Goal: Communication & Community: Answer question/provide support

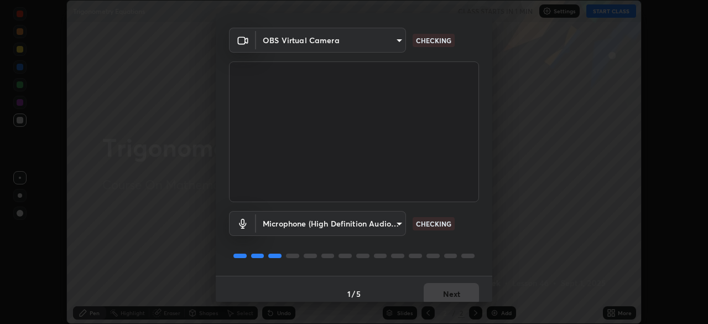
scroll to position [39, 0]
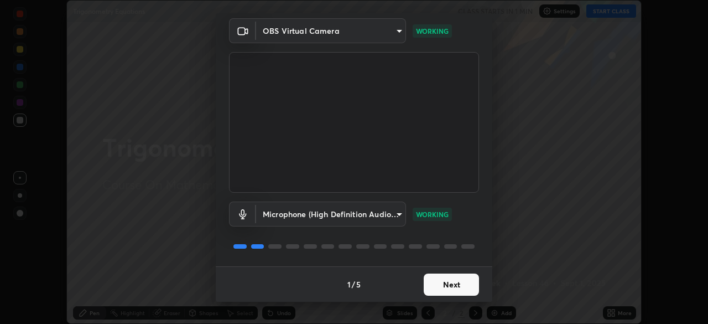
click at [465, 285] on button "Next" at bounding box center [451, 284] width 55 height 22
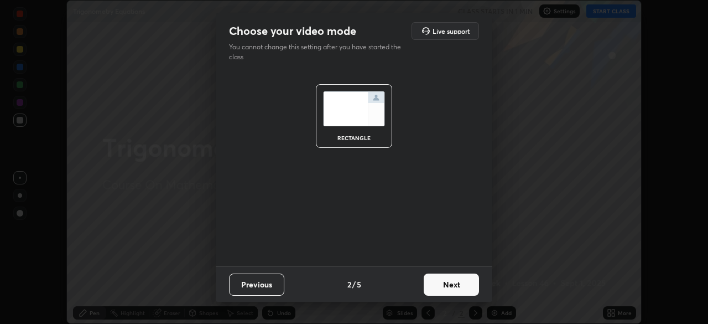
scroll to position [0, 0]
click at [469, 284] on button "Next" at bounding box center [451, 284] width 55 height 22
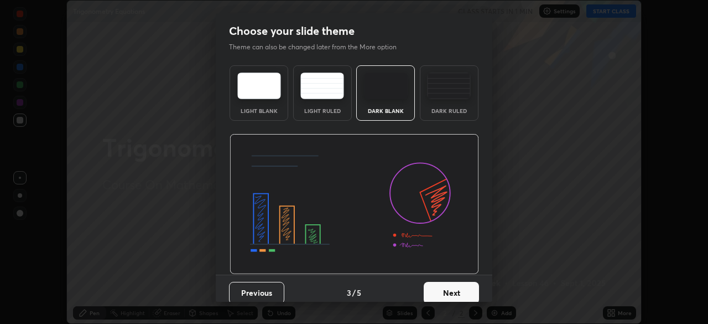
click at [472, 284] on button "Next" at bounding box center [451, 293] width 55 height 22
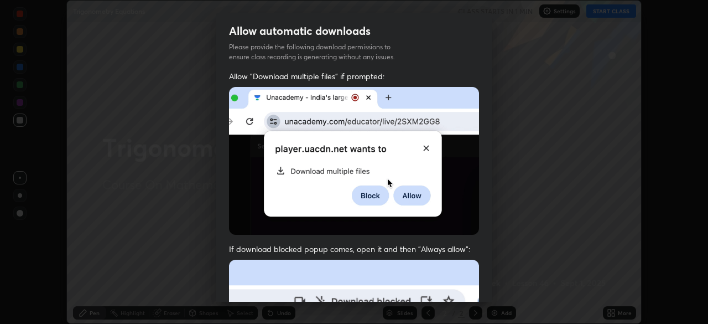
click at [479, 281] on div "Allow "Download multiple files" if prompted: If download blocked popup comes, o…" at bounding box center [354, 304] width 277 height 466
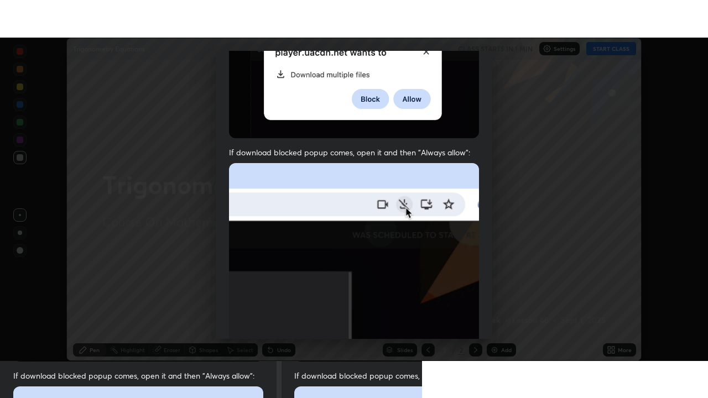
scroll to position [265, 0]
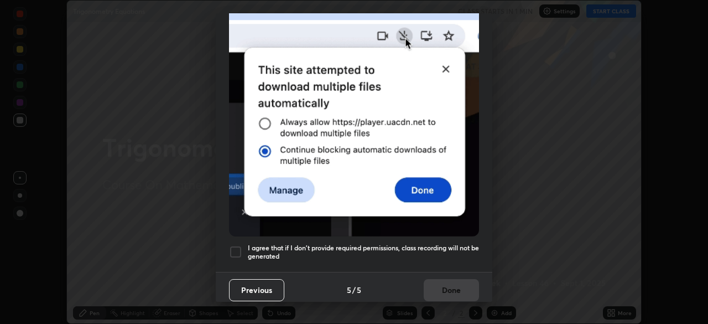
click at [468, 244] on h5 "I agree that if I don't provide required permissions, class recording will not …" at bounding box center [363, 252] width 231 height 17
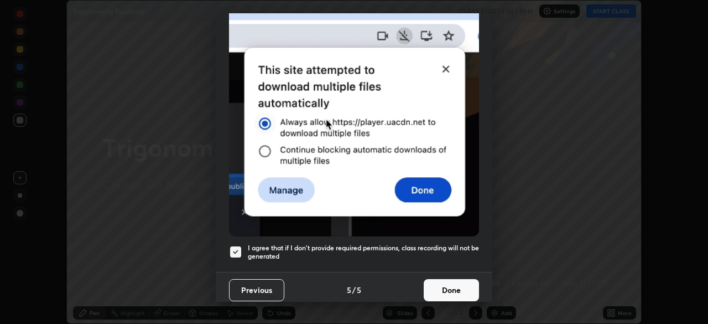
click at [461, 281] on button "Done" at bounding box center [451, 290] width 55 height 22
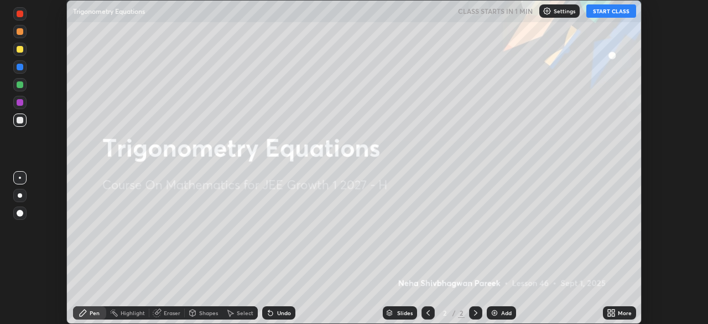
click at [610, 309] on icon at bounding box center [609, 310] width 3 height 3
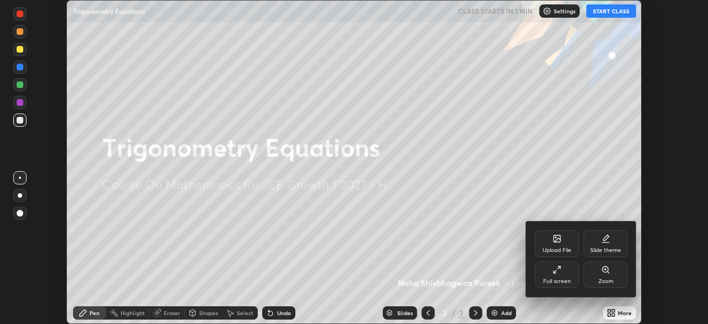
click at [551, 278] on div "Full screen" at bounding box center [557, 281] width 28 height 6
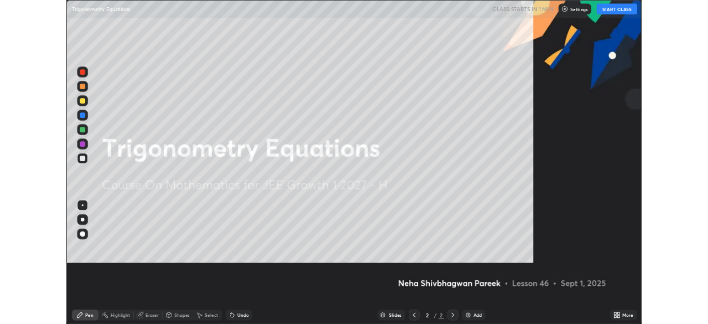
scroll to position [398, 708]
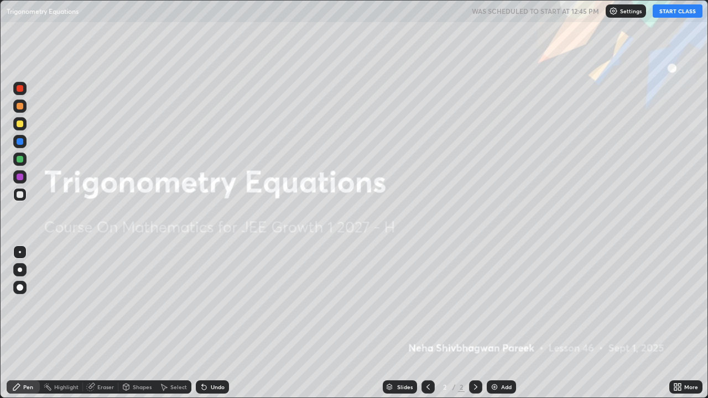
click at [664, 15] on button "START CLASS" at bounding box center [678, 10] width 50 height 13
click at [503, 323] on div "Add" at bounding box center [501, 387] width 29 height 13
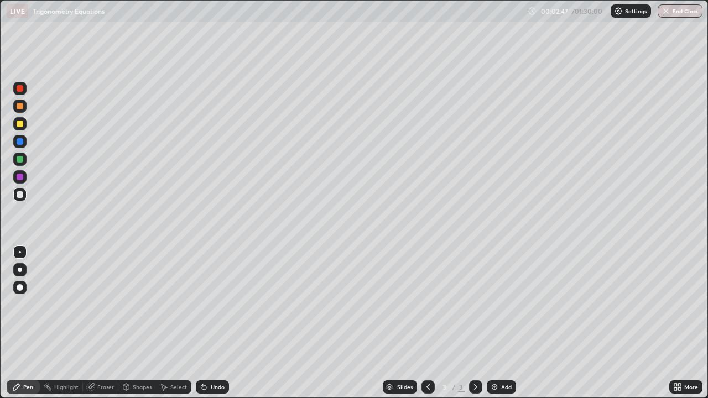
click at [136, 323] on div "Shapes" at bounding box center [142, 388] width 19 height 6
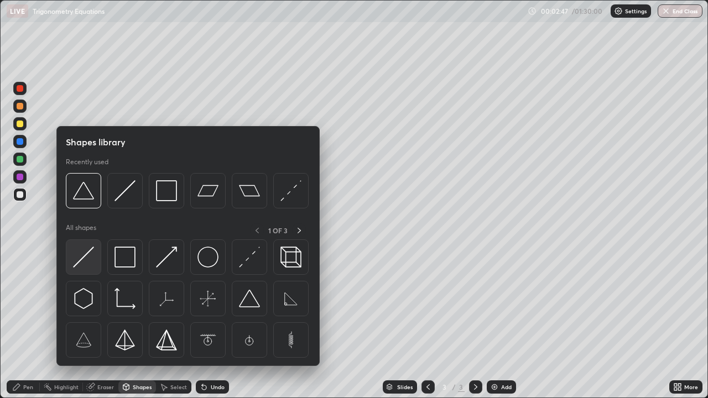
click at [92, 248] on img at bounding box center [83, 257] width 21 height 21
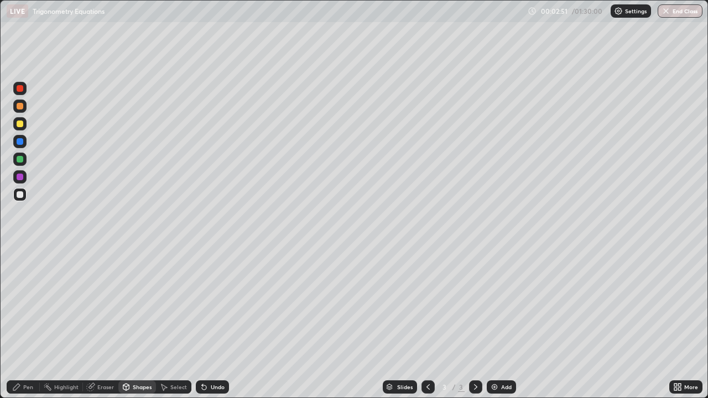
click at [27, 323] on div "Pen" at bounding box center [28, 388] width 10 height 6
click at [25, 125] on div at bounding box center [19, 123] width 13 height 13
click at [24, 107] on div at bounding box center [19, 106] width 13 height 13
click at [22, 127] on div at bounding box center [19, 123] width 13 height 13
click at [25, 195] on div at bounding box center [19, 194] width 13 height 13
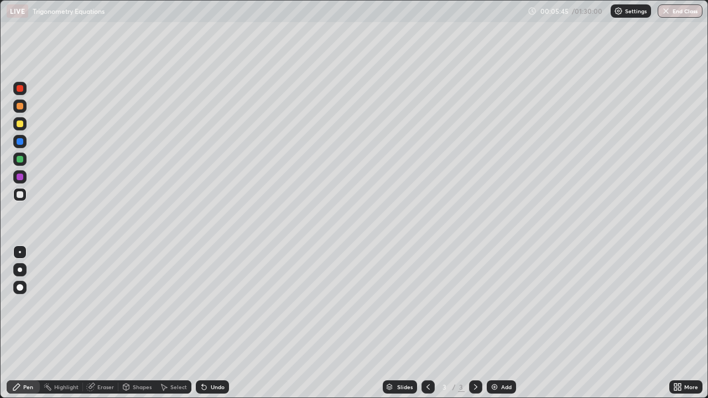
click at [173, 323] on div "Select" at bounding box center [173, 387] width 35 height 13
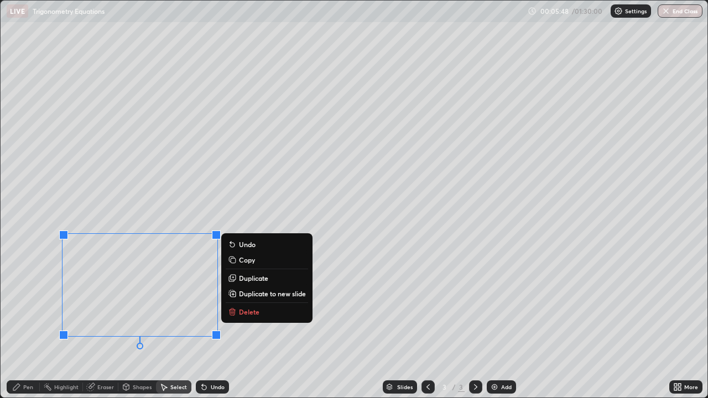
click at [246, 311] on p "Delete" at bounding box center [249, 312] width 20 height 9
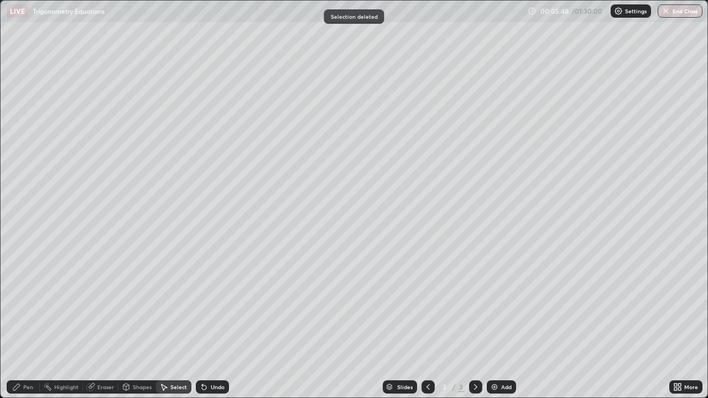
click at [25, 323] on div "Pen" at bounding box center [28, 388] width 10 height 6
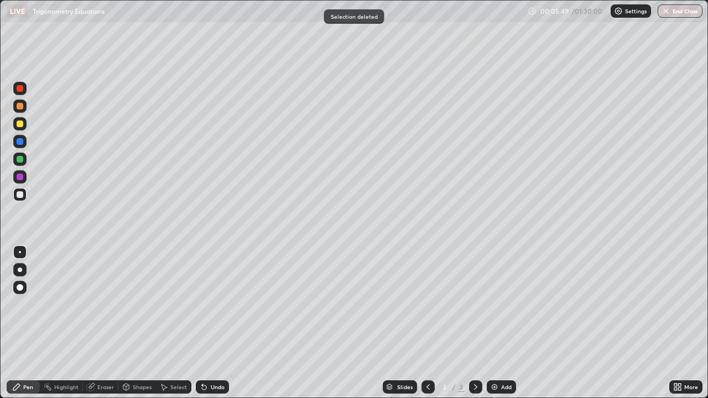
click at [24, 126] on div at bounding box center [19, 123] width 13 height 13
click at [24, 194] on div at bounding box center [19, 194] width 13 height 13
click at [180, 323] on div "Select" at bounding box center [178, 388] width 17 height 6
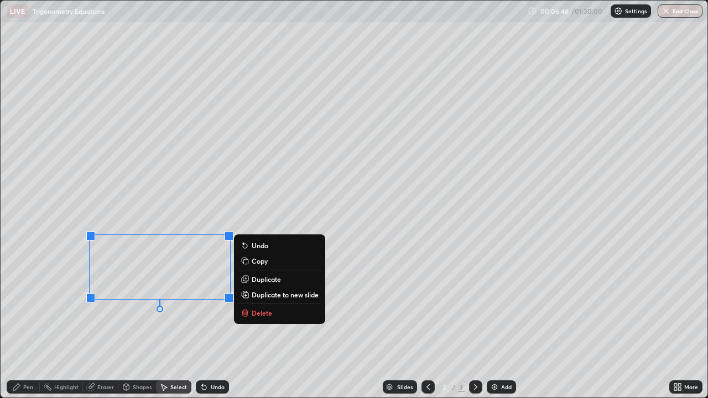
click at [262, 310] on p "Delete" at bounding box center [262, 313] width 20 height 9
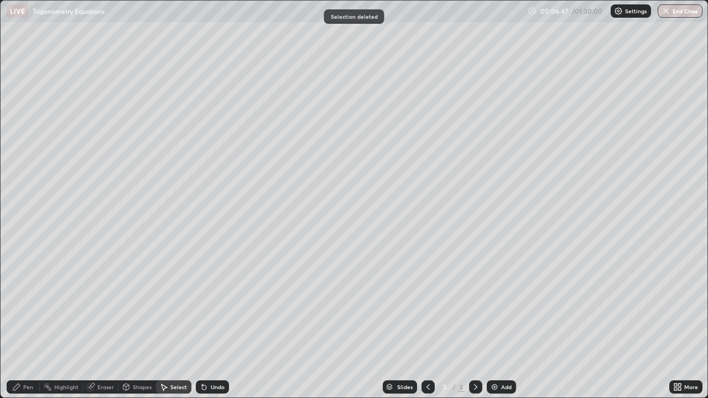
click at [23, 323] on div "Pen" at bounding box center [23, 387] width 33 height 13
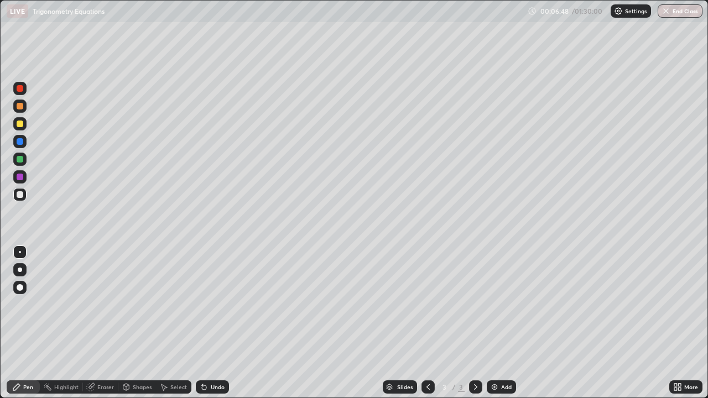
click at [26, 123] on div at bounding box center [19, 123] width 13 height 13
click at [24, 196] on div at bounding box center [19, 194] width 13 height 13
click at [134, 323] on div "Shapes" at bounding box center [142, 388] width 19 height 6
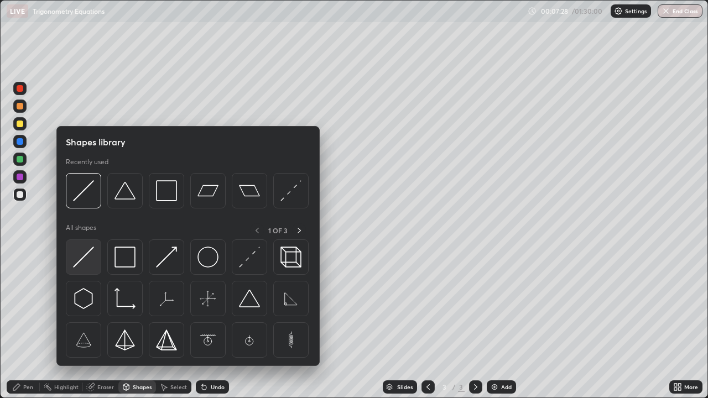
click at [90, 250] on img at bounding box center [83, 257] width 21 height 21
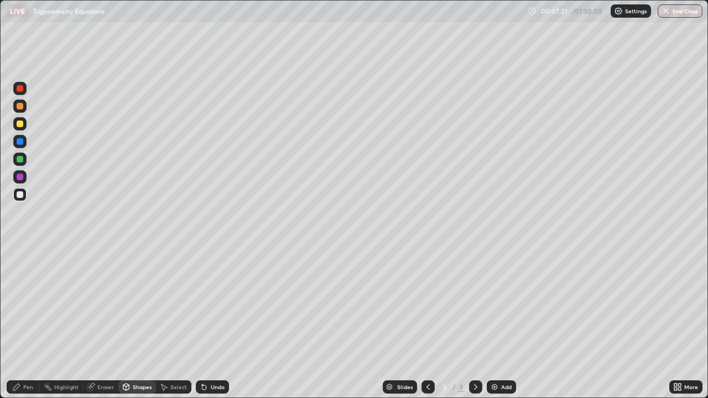
click at [138, 323] on div "Shapes" at bounding box center [142, 388] width 19 height 6
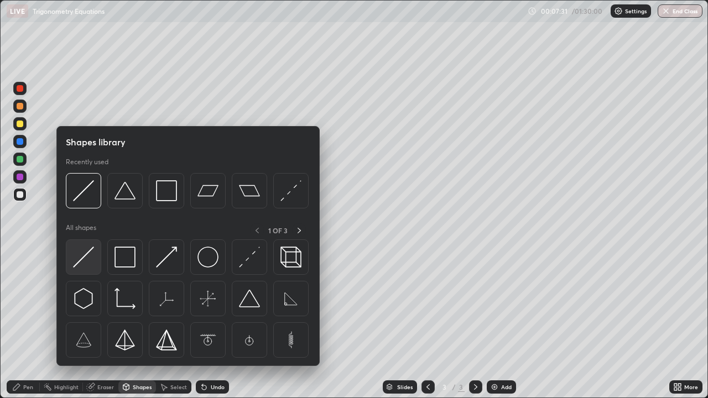
click at [86, 251] on img at bounding box center [83, 257] width 21 height 21
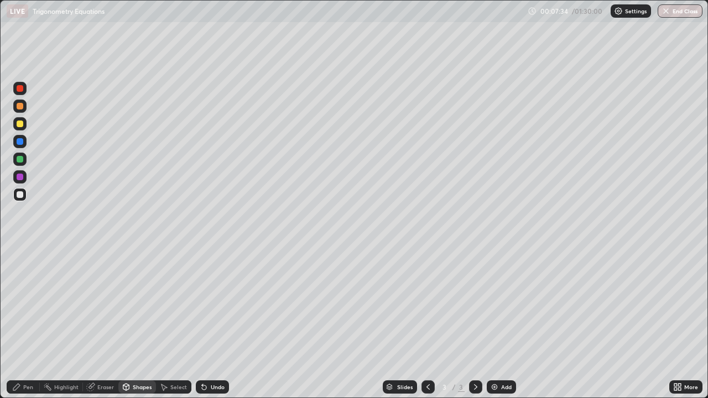
click at [27, 323] on div "Pen" at bounding box center [23, 387] width 33 height 13
click at [24, 123] on div at bounding box center [19, 123] width 13 height 13
click at [24, 193] on div at bounding box center [19, 194] width 13 height 13
click at [25, 123] on div at bounding box center [19, 123] width 13 height 13
click at [25, 191] on div at bounding box center [19, 194] width 13 height 13
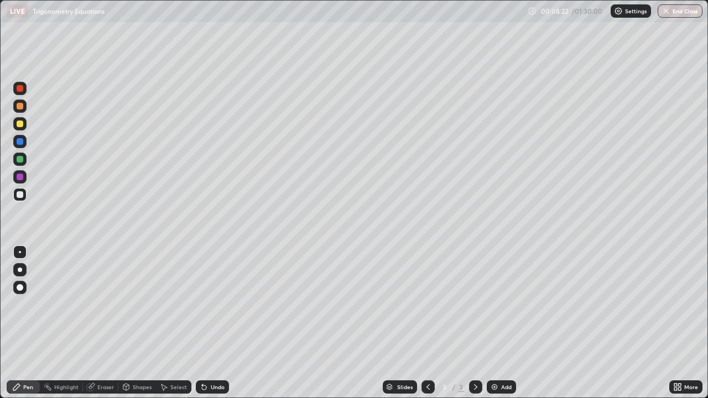
click at [139, 323] on div "Shapes" at bounding box center [142, 388] width 19 height 6
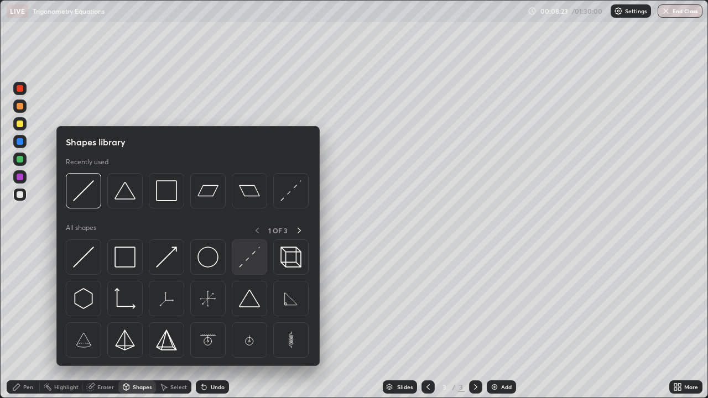
click at [244, 259] on img at bounding box center [249, 257] width 21 height 21
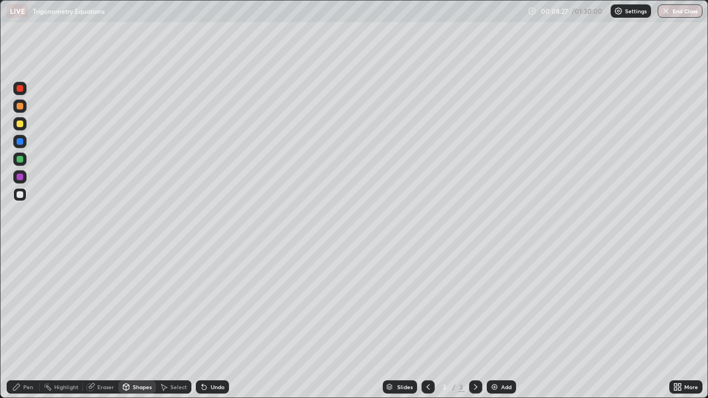
click at [24, 323] on div "Pen" at bounding box center [28, 388] width 10 height 6
click at [25, 86] on div at bounding box center [19, 88] width 13 height 13
click at [24, 194] on div at bounding box center [19, 194] width 13 height 13
click at [24, 125] on div at bounding box center [19, 123] width 13 height 13
click at [12, 323] on div "Pen" at bounding box center [23, 387] width 33 height 13
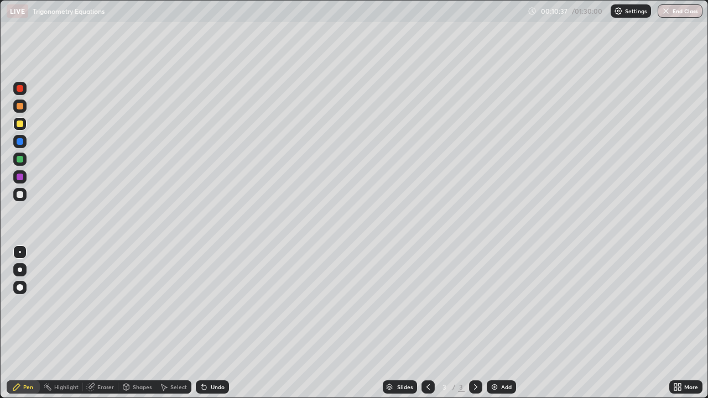
click at [26, 91] on div at bounding box center [19, 88] width 13 height 13
click at [25, 127] on div at bounding box center [19, 123] width 13 height 13
click at [143, 323] on div "Shapes" at bounding box center [142, 388] width 19 height 6
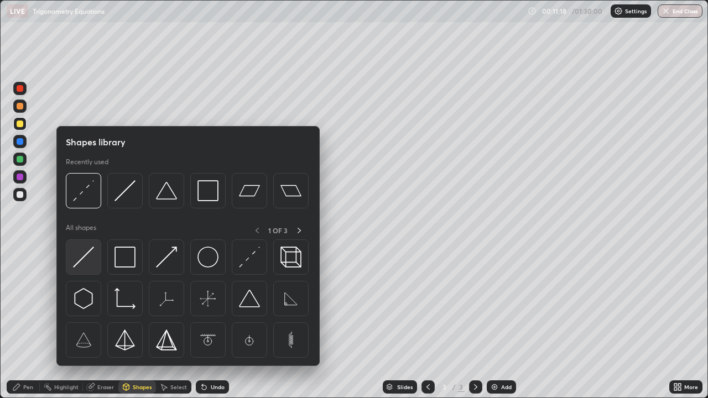
click at [91, 252] on img at bounding box center [83, 257] width 21 height 21
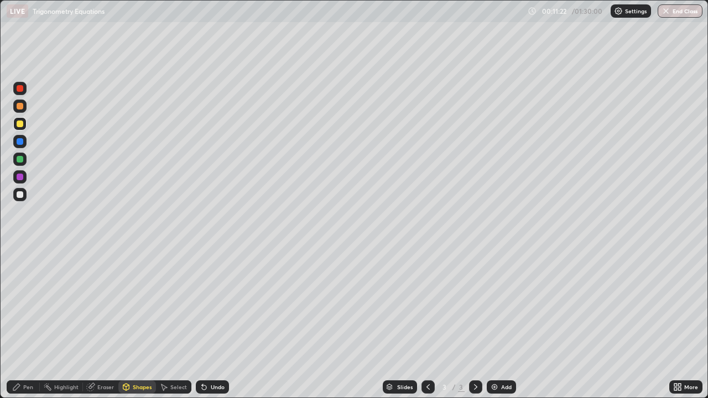
click at [147, 323] on div "Shapes" at bounding box center [142, 388] width 19 height 6
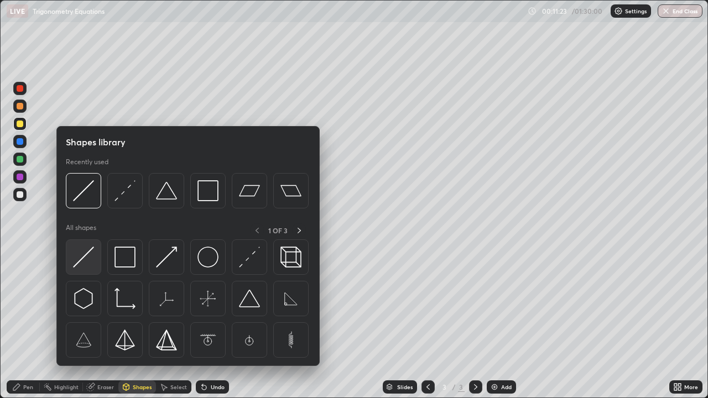
click at [89, 248] on img at bounding box center [83, 257] width 21 height 21
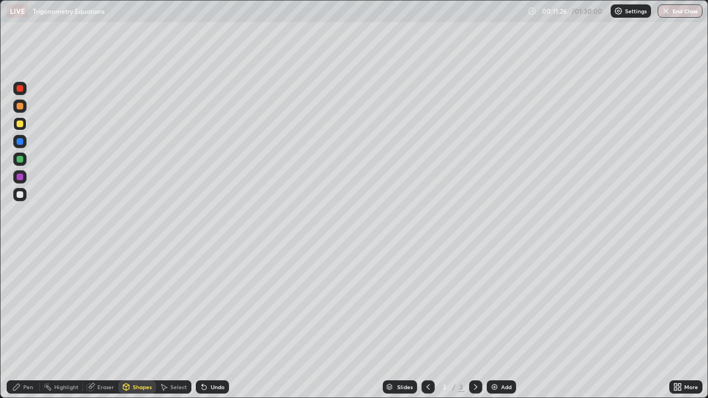
click at [33, 323] on div "Pen" at bounding box center [28, 388] width 10 height 6
click at [21, 196] on div at bounding box center [20, 194] width 7 height 7
click at [144, 323] on div "Shapes" at bounding box center [142, 388] width 19 height 6
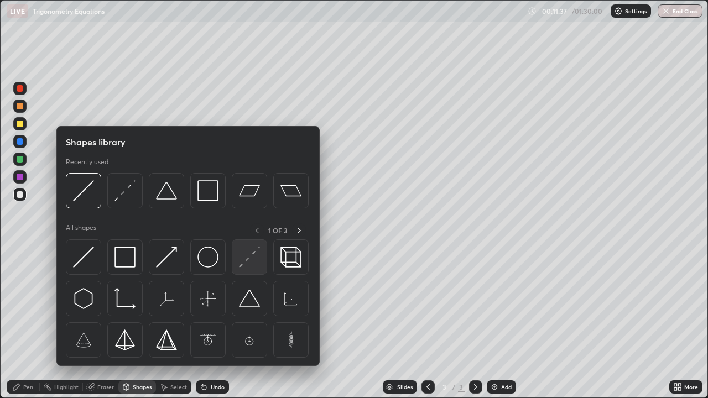
click at [251, 257] on img at bounding box center [249, 257] width 21 height 21
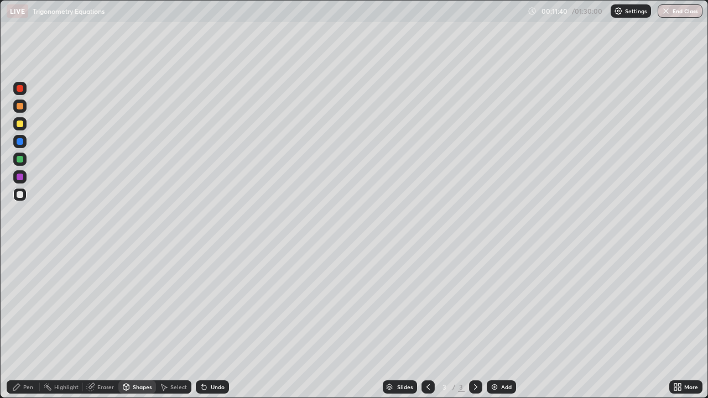
click at [216, 323] on div "Undo" at bounding box center [218, 388] width 14 height 6
click at [220, 323] on div "Undo" at bounding box center [218, 388] width 14 height 6
click at [219, 323] on div "Undo" at bounding box center [212, 387] width 33 height 13
click at [142, 323] on div "Shapes" at bounding box center [142, 388] width 19 height 6
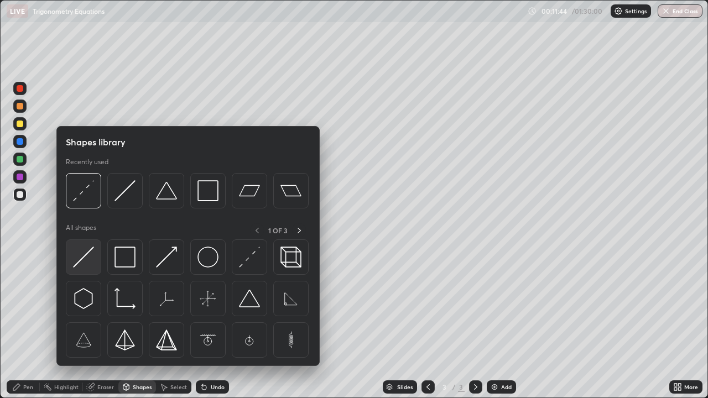
click at [91, 252] on img at bounding box center [83, 257] width 21 height 21
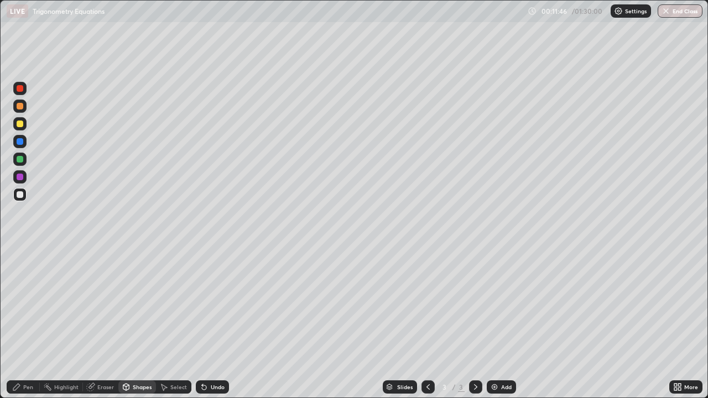
click at [144, 323] on div "Shapes" at bounding box center [142, 388] width 19 height 6
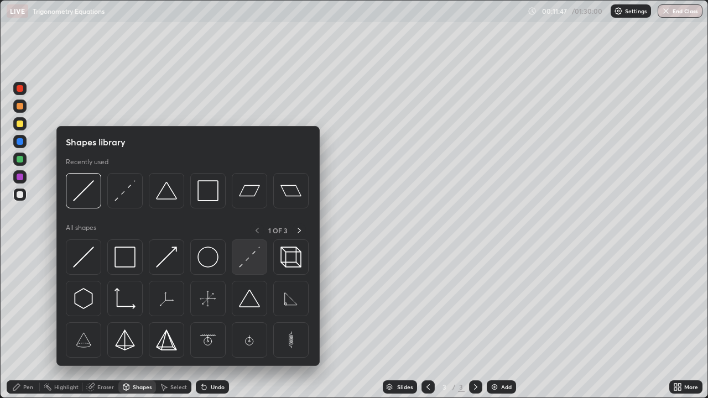
click at [253, 256] on img at bounding box center [249, 257] width 21 height 21
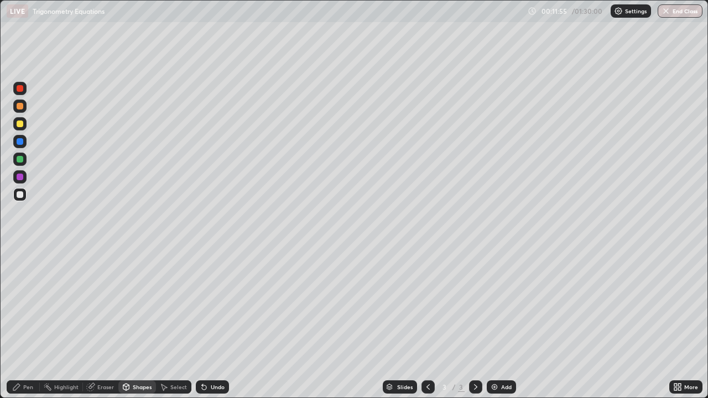
click at [37, 323] on div "Pen" at bounding box center [23, 387] width 33 height 13
click at [25, 129] on div at bounding box center [19, 123] width 13 height 13
click at [22, 196] on div at bounding box center [20, 194] width 7 height 7
click at [24, 127] on div at bounding box center [19, 123] width 13 height 13
click at [24, 111] on div at bounding box center [19, 106] width 13 height 13
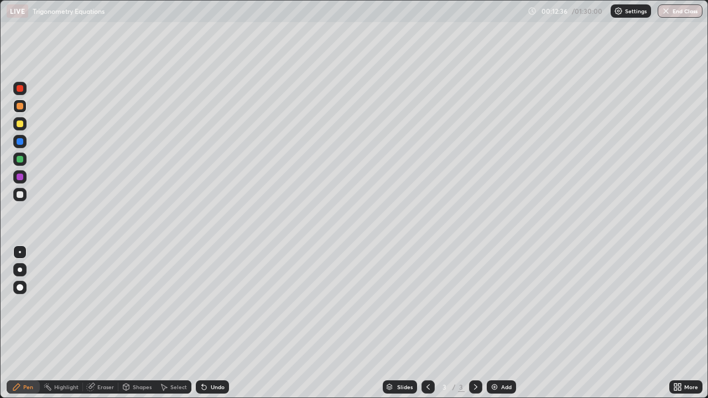
click at [143, 323] on div "Shapes" at bounding box center [142, 388] width 19 height 6
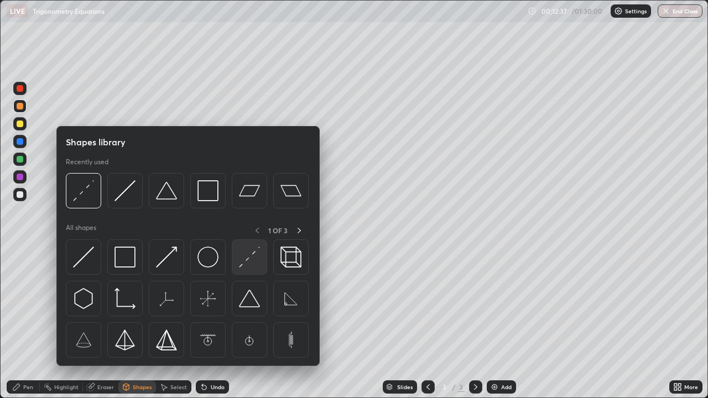
click at [245, 259] on img at bounding box center [249, 257] width 21 height 21
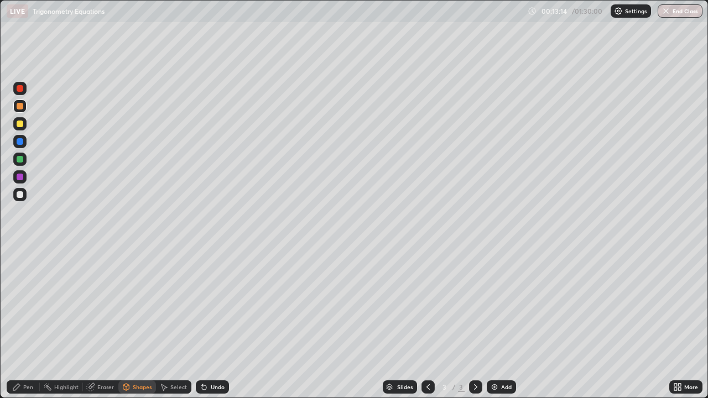
click at [26, 177] on div at bounding box center [19, 176] width 13 height 13
click at [25, 94] on div at bounding box center [19, 88] width 13 height 13
click at [216, 323] on div "Undo" at bounding box center [218, 388] width 14 height 6
click at [28, 323] on div "Pen" at bounding box center [23, 387] width 33 height 13
click at [25, 125] on div at bounding box center [19, 123] width 13 height 13
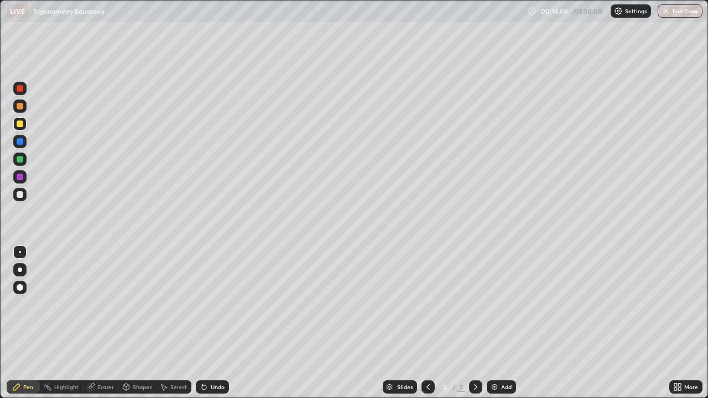
click at [21, 194] on div at bounding box center [20, 194] width 7 height 7
click at [251, 323] on div "Slides 3 / 3 Add" at bounding box center [449, 387] width 441 height 22
click at [24, 126] on div at bounding box center [19, 123] width 13 height 13
click at [24, 190] on div at bounding box center [19, 194] width 13 height 13
click at [23, 125] on div at bounding box center [20, 124] width 7 height 7
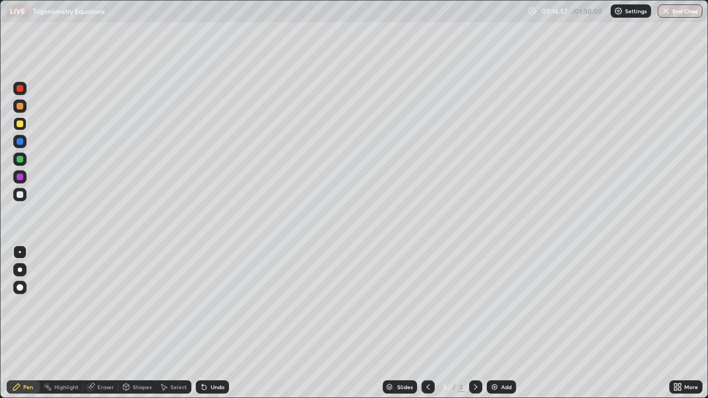
click at [101, 323] on div "Eraser" at bounding box center [105, 388] width 17 height 6
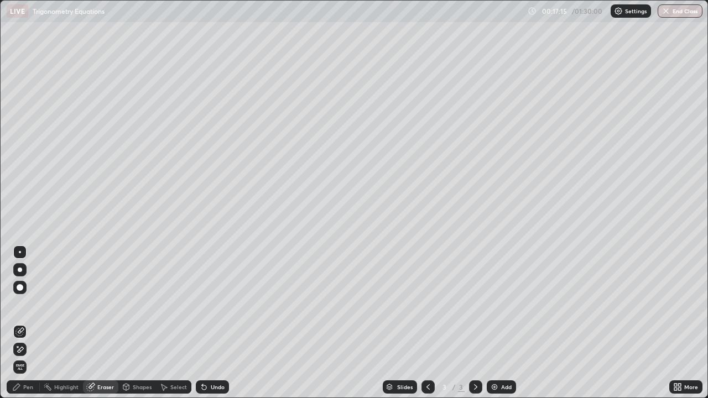
click at [20, 323] on icon at bounding box center [16, 387] width 9 height 9
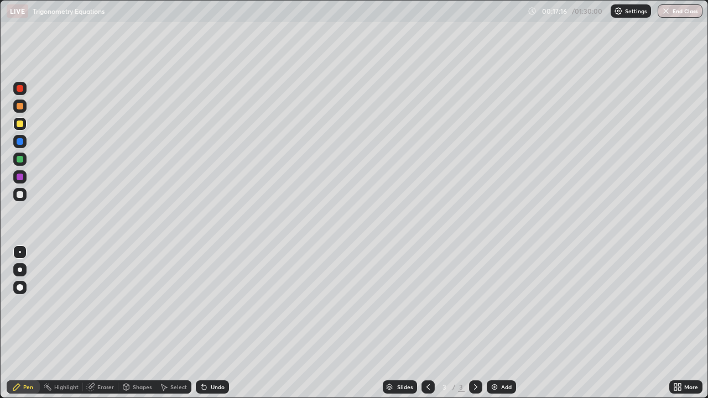
click at [24, 158] on div at bounding box center [19, 159] width 13 height 13
click at [25, 193] on div at bounding box center [19, 194] width 13 height 13
click at [24, 122] on div at bounding box center [19, 123] width 13 height 13
click at [106, 294] on icon at bounding box center [109, 298] width 9 height 9
click at [25, 157] on div at bounding box center [19, 159] width 13 height 13
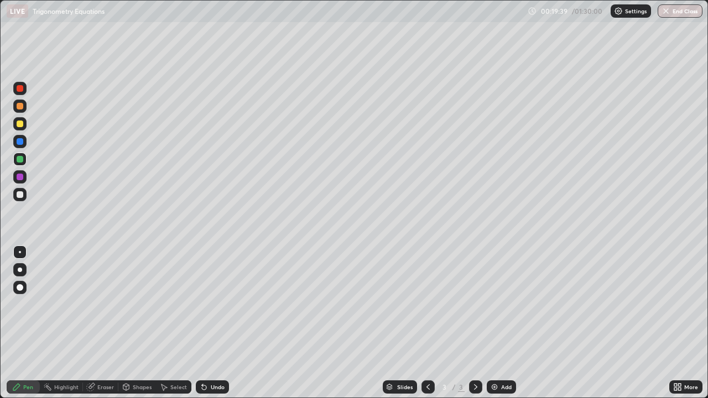
click at [24, 195] on div at bounding box center [19, 194] width 13 height 13
click at [501, 323] on div "Add" at bounding box center [506, 388] width 11 height 6
click at [26, 123] on div at bounding box center [19, 123] width 13 height 13
click at [25, 158] on div at bounding box center [19, 159] width 13 height 13
click at [24, 195] on div at bounding box center [19, 194] width 13 height 13
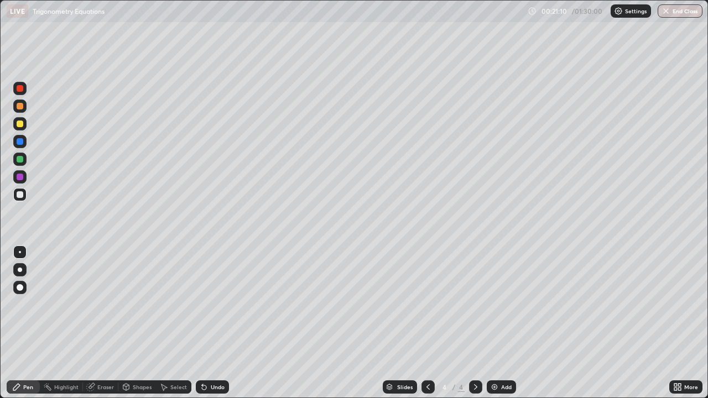
click at [426, 323] on icon at bounding box center [428, 387] width 9 height 9
click at [472, 323] on icon at bounding box center [476, 387] width 9 height 9
click at [133, 323] on div "Shapes" at bounding box center [142, 388] width 19 height 6
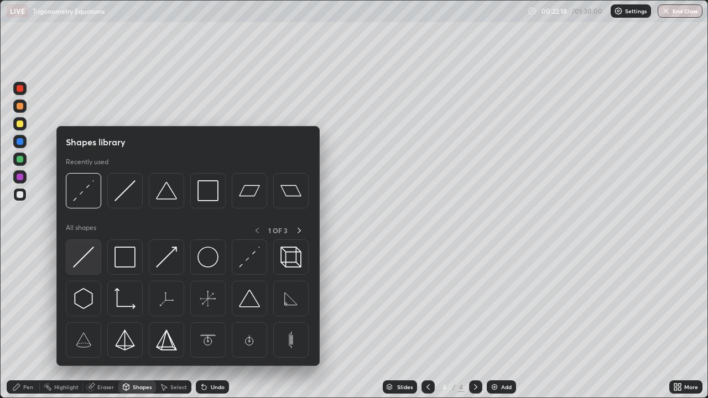
click at [87, 250] on img at bounding box center [83, 257] width 21 height 21
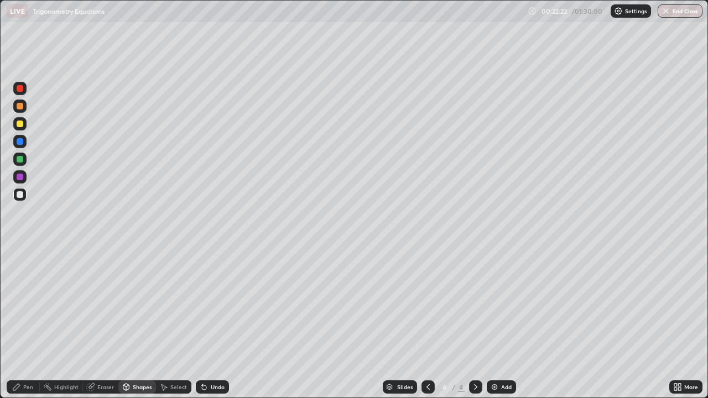
click at [20, 323] on icon at bounding box center [16, 387] width 9 height 9
click at [24, 161] on div at bounding box center [19, 159] width 13 height 13
click at [20, 196] on div at bounding box center [20, 194] width 7 height 7
click at [24, 178] on div at bounding box center [19, 176] width 13 height 13
click at [24, 123] on div at bounding box center [19, 123] width 13 height 13
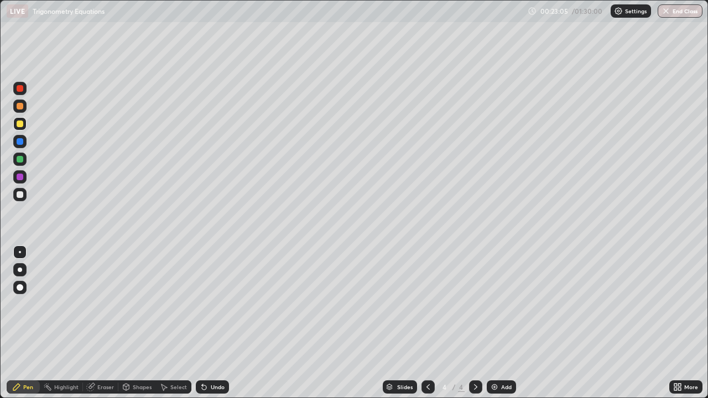
click at [21, 106] on div at bounding box center [20, 106] width 7 height 7
click at [20, 195] on div at bounding box center [20, 194] width 7 height 7
click at [214, 323] on div "Undo" at bounding box center [218, 388] width 14 height 6
click at [212, 323] on div "Undo" at bounding box center [218, 388] width 14 height 6
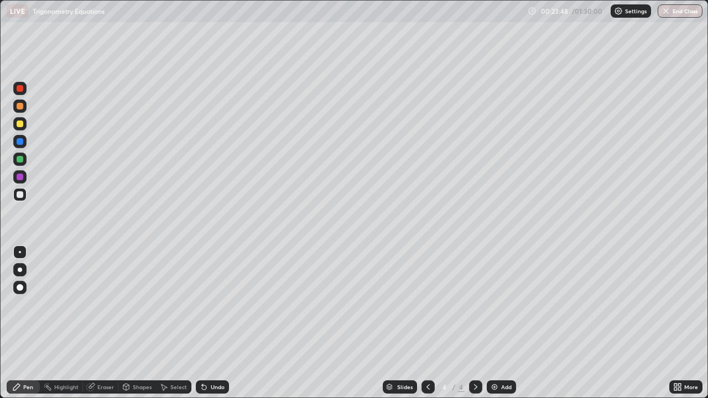
click at [211, 323] on div "Undo" at bounding box center [218, 388] width 14 height 6
click at [24, 126] on div at bounding box center [19, 123] width 13 height 13
click at [175, 323] on div "Select" at bounding box center [178, 388] width 17 height 6
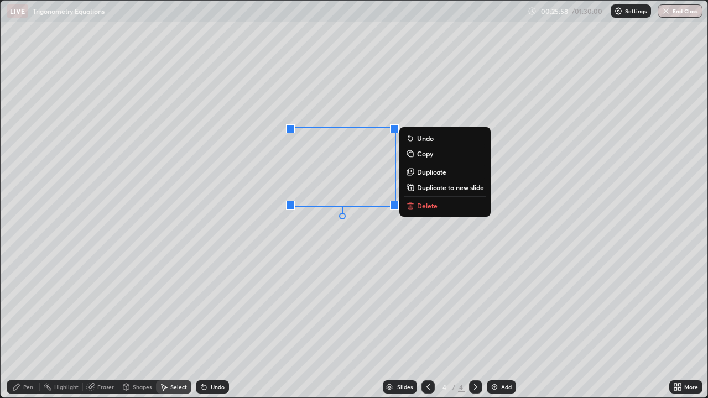
click at [28, 323] on div "Pen" at bounding box center [28, 388] width 10 height 6
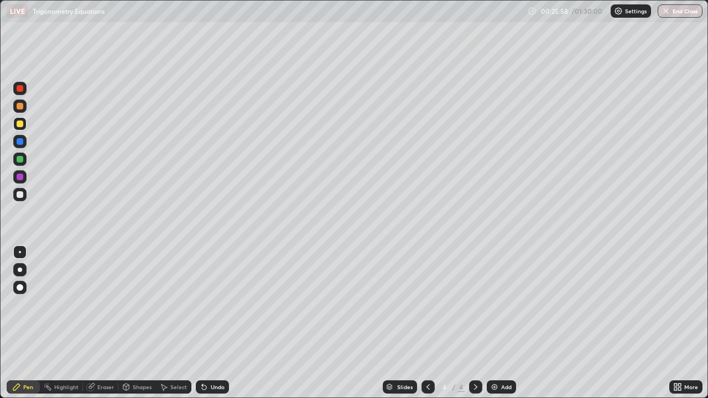
click at [20, 177] on div at bounding box center [20, 177] width 7 height 7
click at [175, 323] on div "Select" at bounding box center [178, 388] width 17 height 6
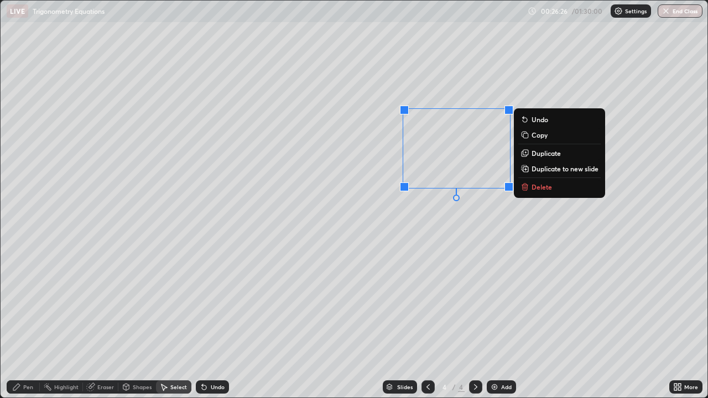
click at [436, 231] on div "0 ° Undo Copy Duplicate Duplicate to new slide Delete" at bounding box center [354, 199] width 707 height 397
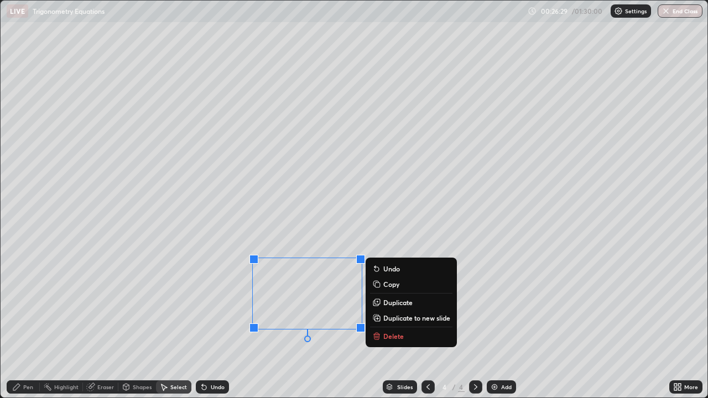
click at [391, 323] on button "Delete" at bounding box center [411, 336] width 82 height 13
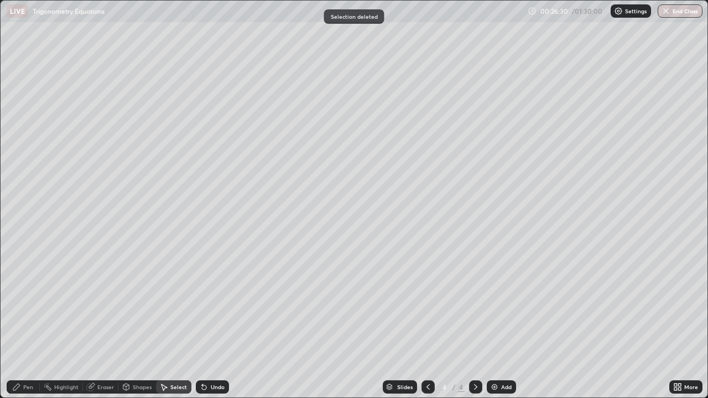
click at [29, 323] on div "Pen" at bounding box center [23, 387] width 33 height 13
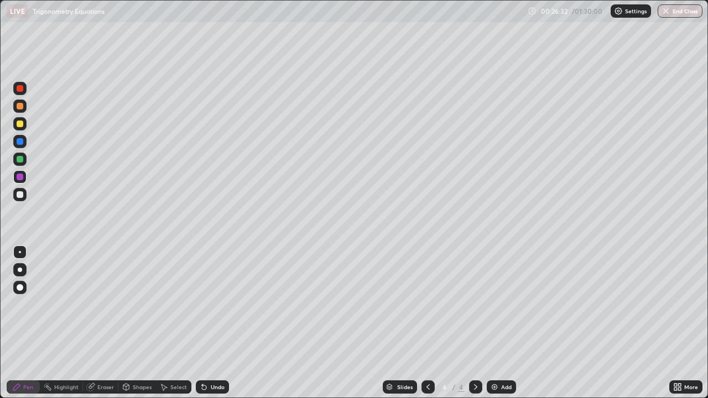
click at [25, 195] on div at bounding box center [19, 194] width 13 height 13
click at [24, 107] on div at bounding box center [19, 106] width 13 height 13
click at [20, 194] on div at bounding box center [20, 194] width 7 height 7
click at [25, 109] on div at bounding box center [19, 106] width 13 height 13
click at [125, 323] on icon at bounding box center [126, 387] width 6 height 2
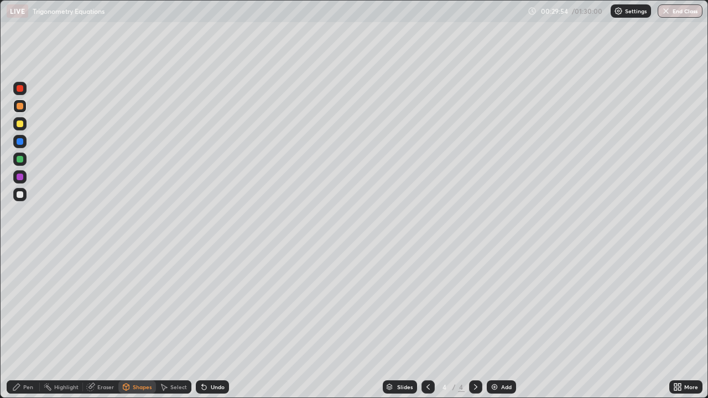
click at [24, 194] on div at bounding box center [19, 194] width 13 height 13
click at [133, 323] on div "Shapes" at bounding box center [137, 387] width 38 height 13
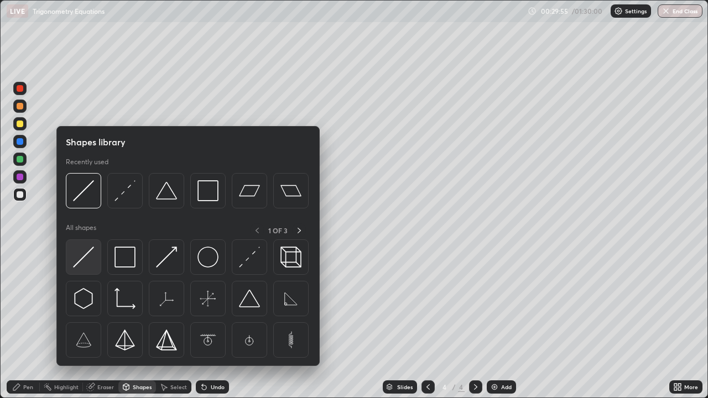
click at [84, 254] on img at bounding box center [83, 257] width 21 height 21
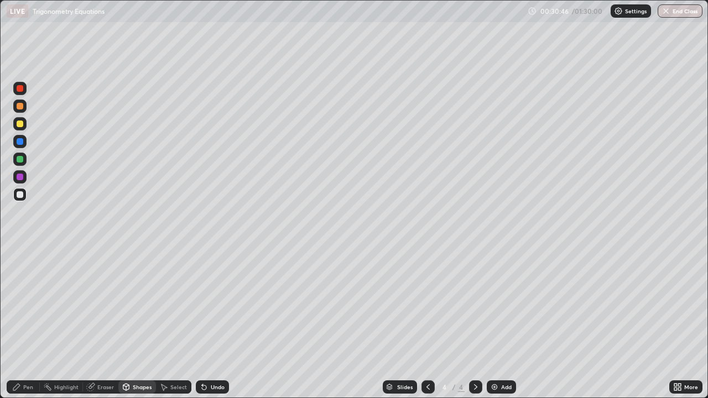
click at [20, 159] on div at bounding box center [20, 159] width 7 height 7
click at [220, 323] on div "Undo" at bounding box center [212, 387] width 33 height 13
click at [28, 323] on div "Pen" at bounding box center [28, 388] width 10 height 6
click at [216, 323] on div "Undo" at bounding box center [212, 387] width 33 height 13
click at [24, 193] on div at bounding box center [19, 194] width 13 height 13
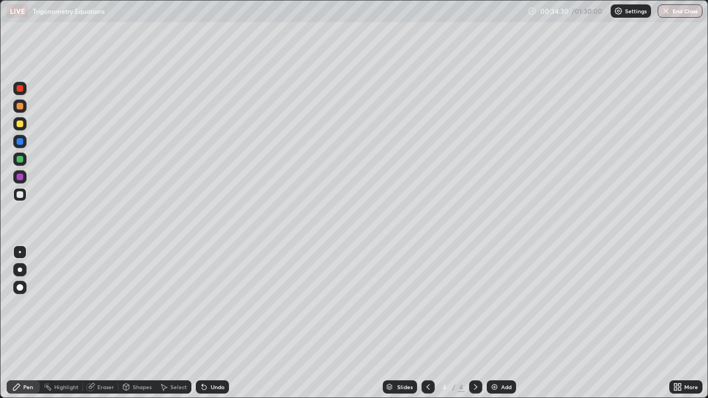
click at [493, 323] on img at bounding box center [494, 387] width 9 height 9
click at [137, 323] on div "Shapes" at bounding box center [142, 388] width 19 height 6
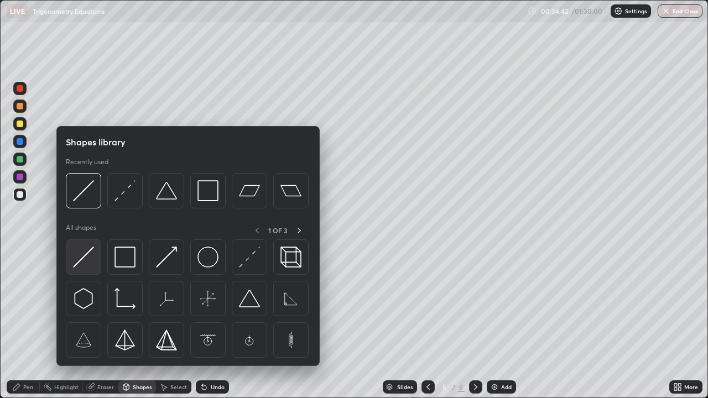
click at [92, 250] on img at bounding box center [83, 257] width 21 height 21
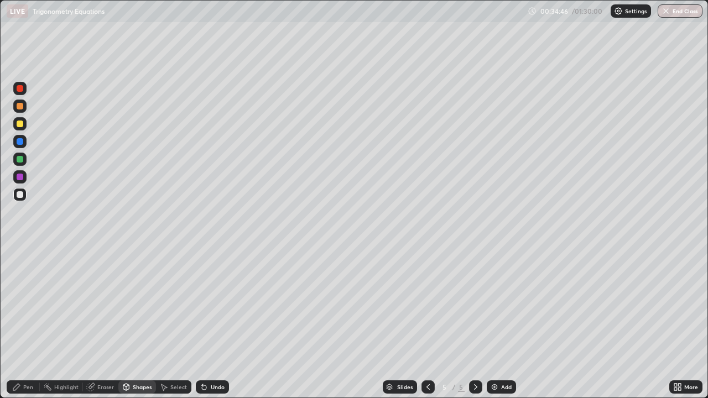
click at [25, 323] on div "Pen" at bounding box center [28, 388] width 10 height 6
click at [21, 123] on div at bounding box center [20, 124] width 7 height 7
click at [171, 323] on div "Select" at bounding box center [173, 387] width 35 height 13
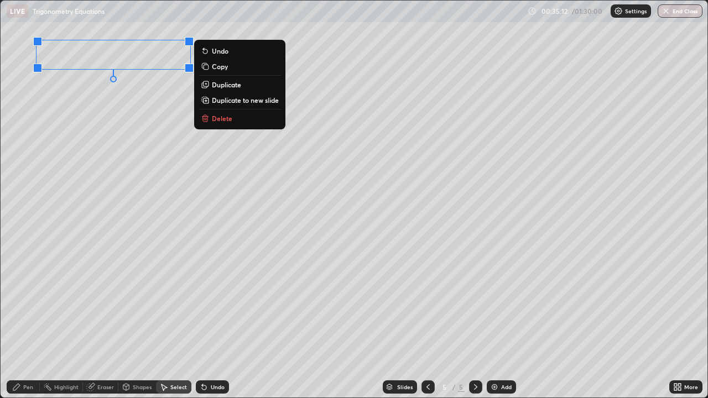
click at [25, 323] on div "Pen" at bounding box center [28, 388] width 10 height 6
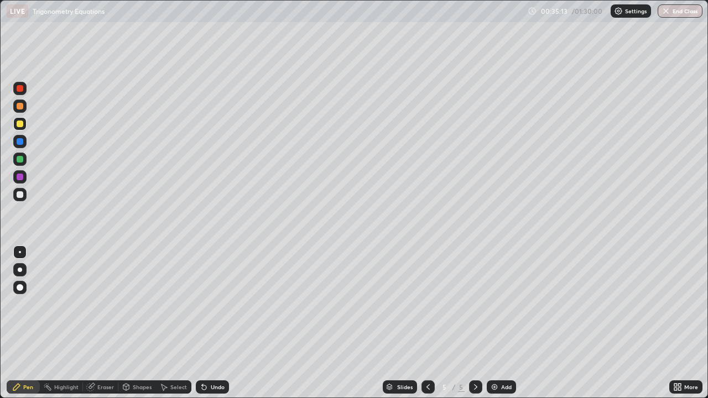
click at [24, 196] on div at bounding box center [19, 194] width 13 height 13
click at [25, 125] on div at bounding box center [19, 123] width 13 height 13
click at [24, 178] on div at bounding box center [19, 176] width 13 height 13
click at [26, 158] on div at bounding box center [19, 159] width 13 height 13
click at [422, 323] on div at bounding box center [428, 387] width 13 height 13
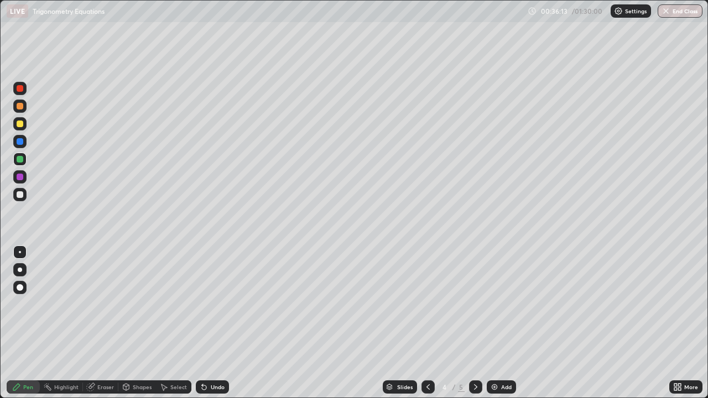
click at [475, 323] on icon at bounding box center [476, 387] width 9 height 9
click at [24, 194] on div at bounding box center [19, 194] width 13 height 13
click at [215, 323] on div "Undo" at bounding box center [212, 387] width 33 height 13
click at [214, 323] on div "Undo" at bounding box center [212, 387] width 33 height 13
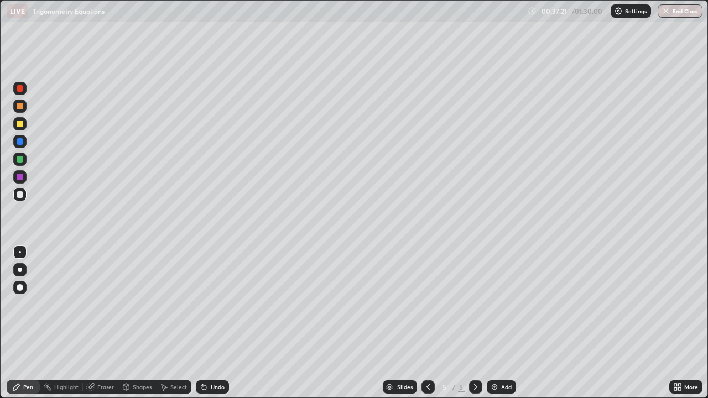
click at [25, 107] on div at bounding box center [19, 106] width 13 height 13
click at [26, 194] on div at bounding box center [19, 194] width 13 height 13
click at [24, 126] on div at bounding box center [19, 123] width 13 height 13
click at [218, 323] on div "Undo" at bounding box center [212, 387] width 33 height 13
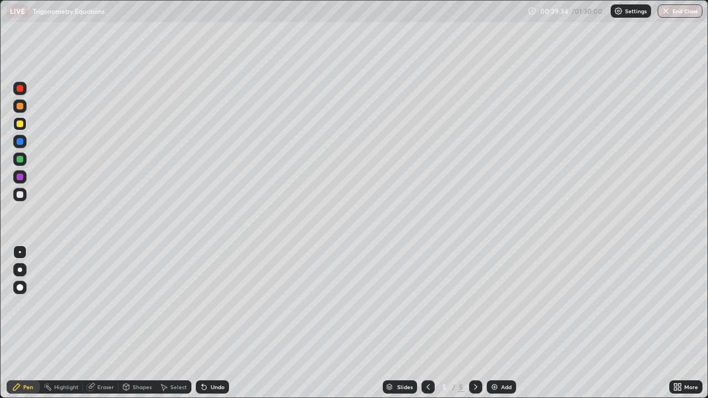
click at [25, 192] on div at bounding box center [19, 194] width 13 height 13
click at [1, 323] on div "Pen Highlight Eraser Shapes Select Undo Slides 5 / 5 Add More" at bounding box center [354, 387] width 708 height 22
click at [26, 106] on div at bounding box center [19, 106] width 13 height 13
click at [24, 193] on div at bounding box center [19, 194] width 13 height 13
click at [20, 124] on div at bounding box center [20, 124] width 7 height 7
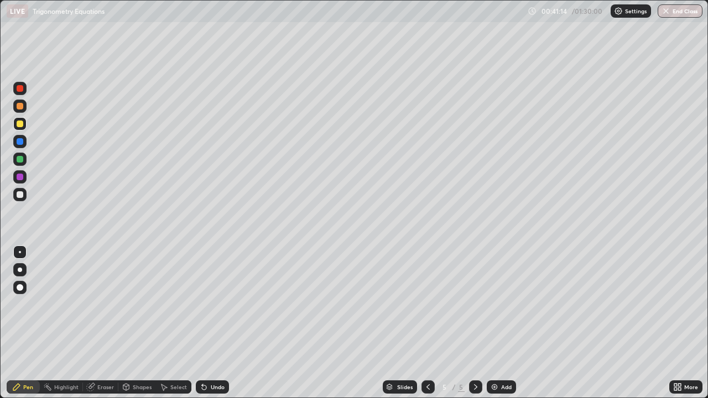
click at [676, 323] on icon at bounding box center [676, 385] width 3 height 3
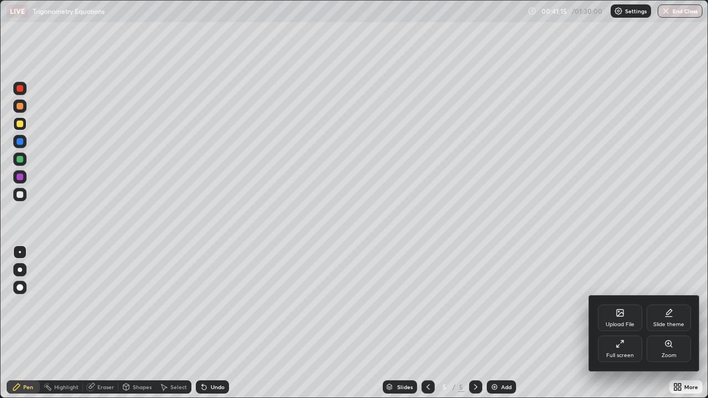
click at [629, 323] on div "Full screen" at bounding box center [620, 349] width 44 height 27
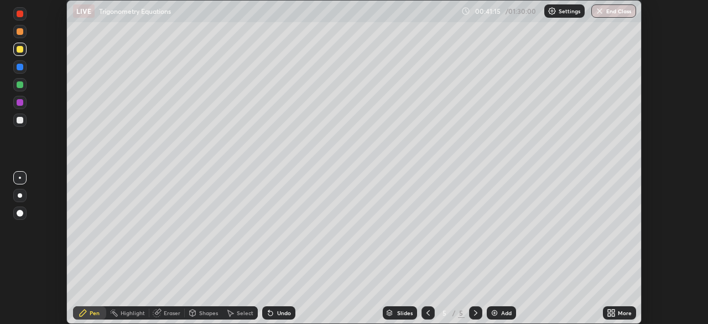
scroll to position [55022, 54637]
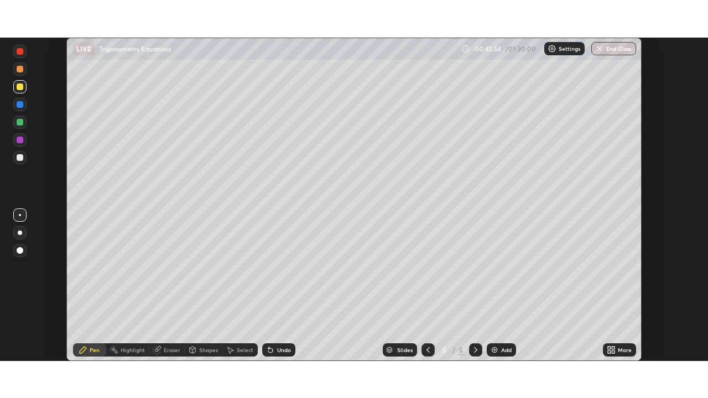
scroll to position [324, 708]
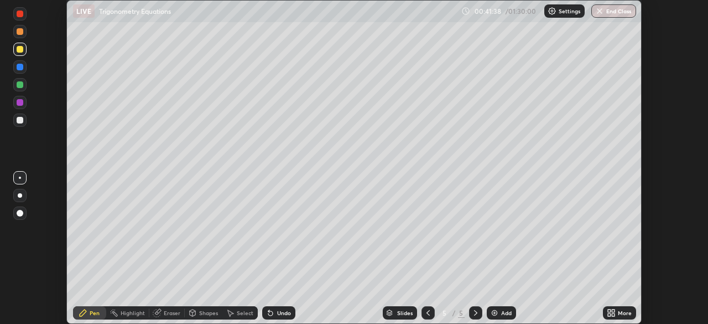
click at [612, 309] on icon at bounding box center [613, 310] width 3 height 3
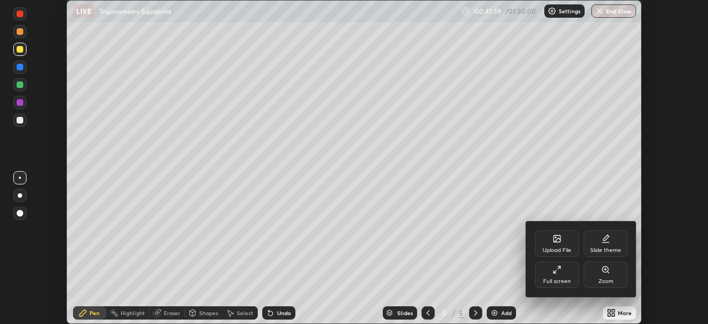
click at [560, 273] on icon at bounding box center [557, 269] width 9 height 9
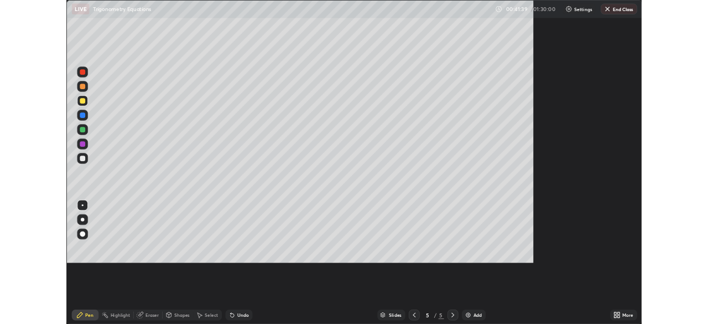
scroll to position [398, 708]
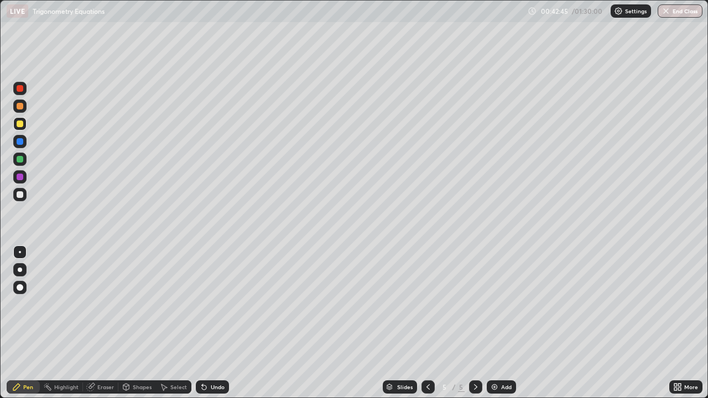
click at [24, 199] on div at bounding box center [19, 194] width 13 height 13
click at [134, 323] on div "Shapes" at bounding box center [137, 387] width 38 height 13
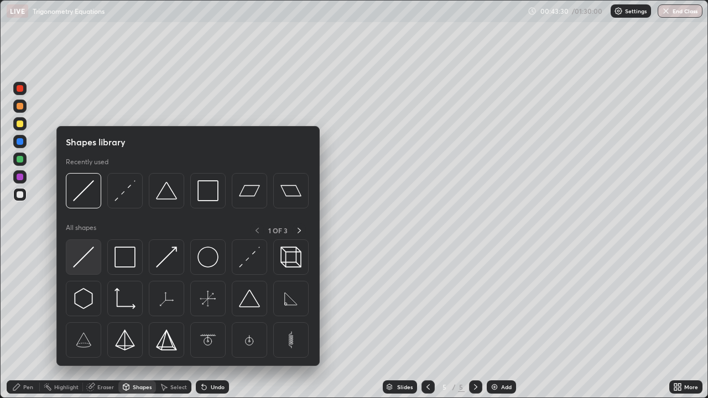
click at [85, 254] on img at bounding box center [83, 257] width 21 height 21
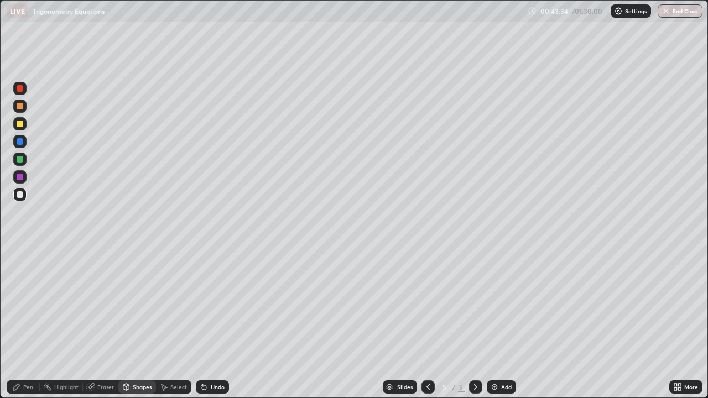
click at [34, 323] on div "Pen" at bounding box center [23, 387] width 33 height 13
click at [20, 124] on div at bounding box center [20, 124] width 7 height 7
click at [20, 195] on div at bounding box center [20, 194] width 7 height 7
click at [577, 230] on button "Undo" at bounding box center [591, 236] width 32 height 13
click at [175, 323] on div "Select" at bounding box center [178, 388] width 17 height 6
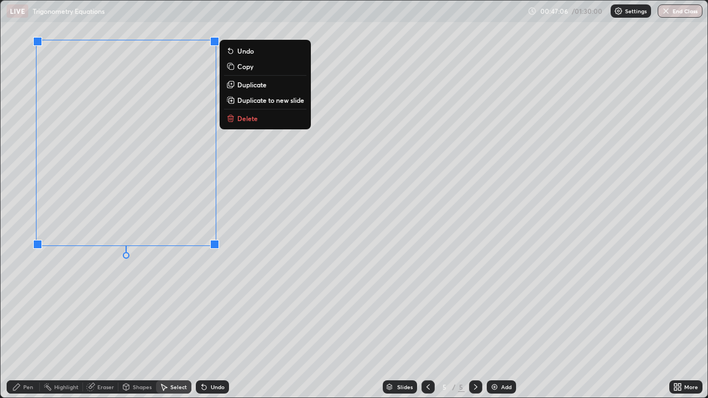
click at [232, 278] on div "0 ° Undo Copy Duplicate Duplicate to new slide Delete" at bounding box center [354, 199] width 707 height 397
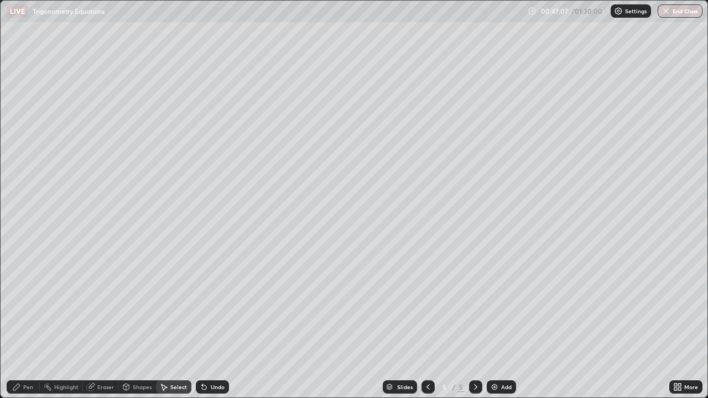
click at [139, 323] on div "Shapes" at bounding box center [137, 387] width 38 height 13
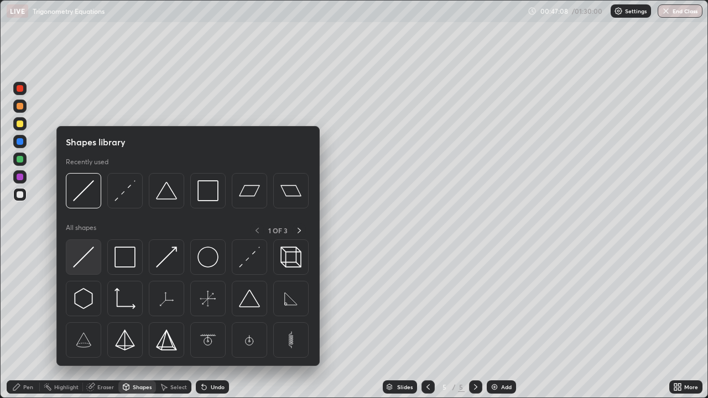
click at [88, 255] on img at bounding box center [83, 257] width 21 height 21
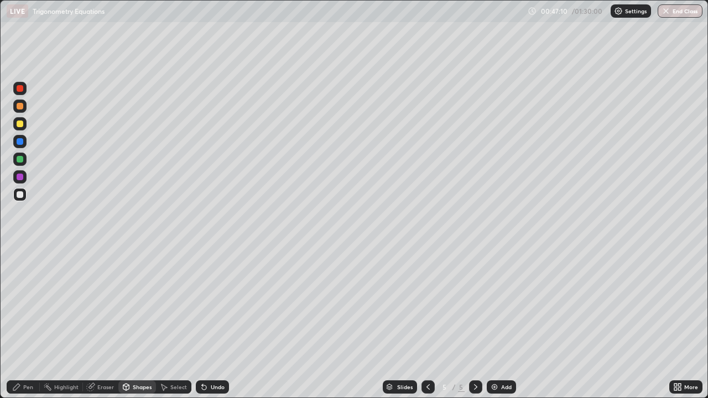
click at [28, 323] on div "Pen" at bounding box center [28, 388] width 10 height 6
click at [25, 122] on div at bounding box center [19, 123] width 13 height 13
click at [424, 323] on icon at bounding box center [428, 387] width 9 height 9
click at [473, 323] on icon at bounding box center [476, 387] width 9 height 9
click at [218, 323] on div "Undo" at bounding box center [218, 388] width 14 height 6
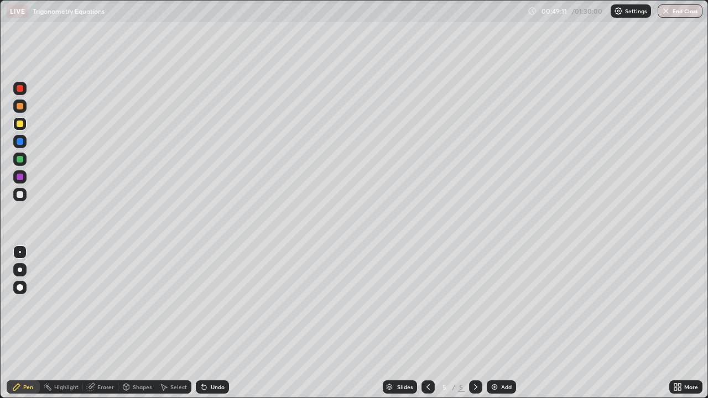
click at [24, 194] on div at bounding box center [19, 194] width 13 height 13
click at [501, 323] on div "Add" at bounding box center [506, 388] width 11 height 6
click at [142, 323] on div "Shapes" at bounding box center [142, 388] width 19 height 6
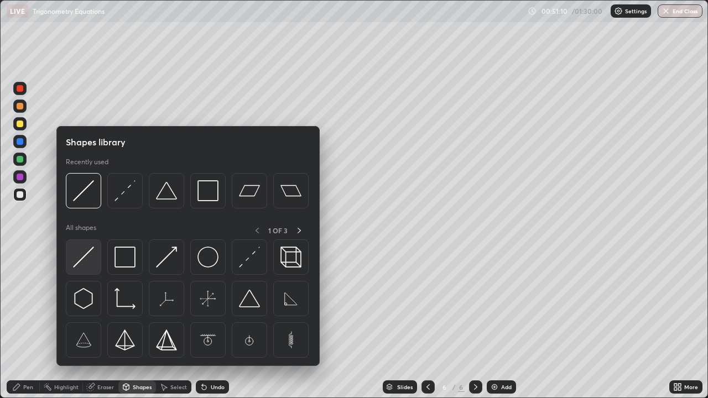
click at [89, 252] on img at bounding box center [83, 257] width 21 height 21
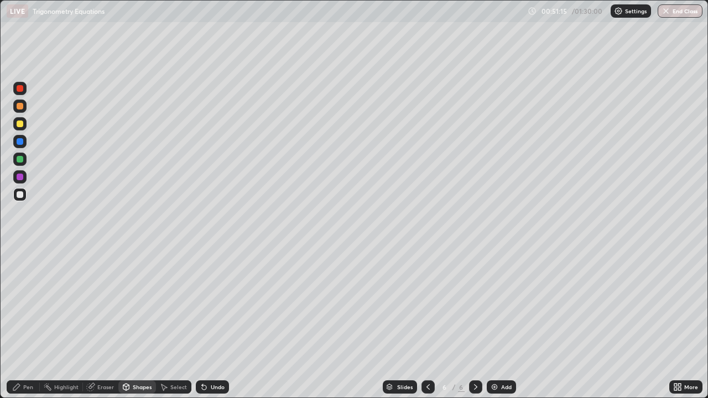
click at [22, 323] on div "Pen" at bounding box center [23, 387] width 33 height 13
click at [24, 124] on div at bounding box center [19, 123] width 13 height 13
click at [26, 193] on div at bounding box center [19, 194] width 13 height 13
click at [175, 323] on div "Select" at bounding box center [178, 388] width 17 height 6
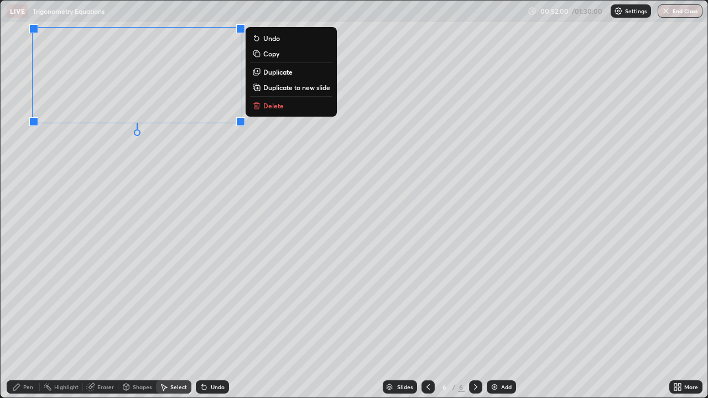
click at [81, 218] on div "0 ° Undo Copy Duplicate Duplicate to new slide Delete" at bounding box center [354, 199] width 707 height 397
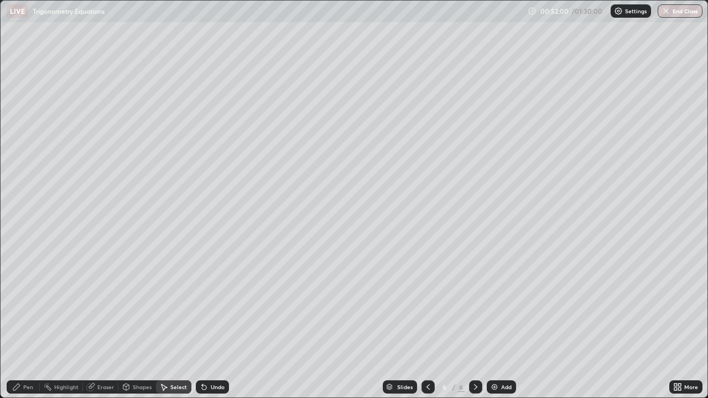
click at [24, 323] on div "Pen" at bounding box center [28, 388] width 10 height 6
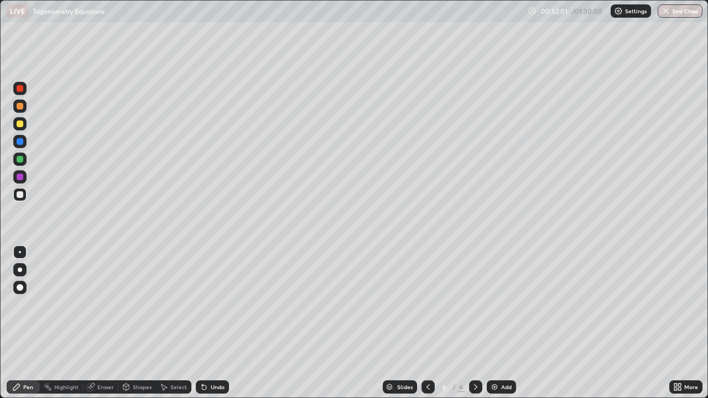
click at [25, 126] on div at bounding box center [19, 123] width 13 height 13
click at [24, 158] on div at bounding box center [19, 159] width 13 height 13
click at [28, 193] on div at bounding box center [20, 195] width 18 height 18
click at [103, 323] on div "Eraser" at bounding box center [105, 388] width 17 height 6
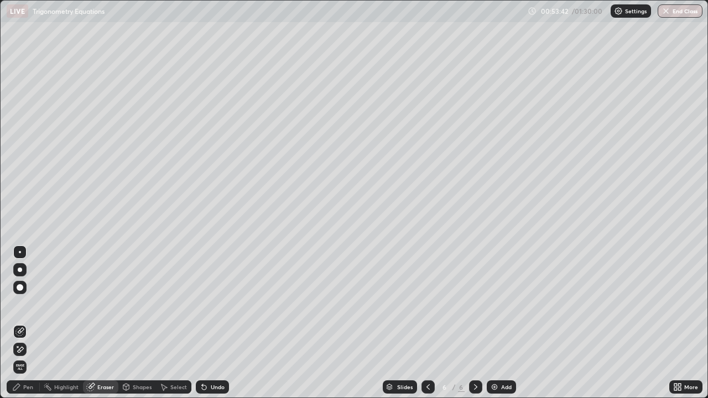
click at [17, 323] on icon at bounding box center [16, 387] width 7 height 7
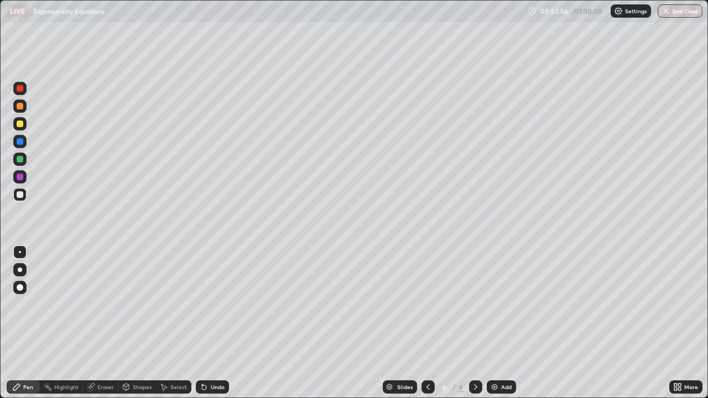
click at [25, 123] on div at bounding box center [19, 123] width 13 height 13
click at [24, 193] on div at bounding box center [19, 194] width 13 height 13
click at [24, 123] on div at bounding box center [19, 123] width 13 height 13
click at [422, 323] on div at bounding box center [428, 387] width 13 height 13
click at [475, 323] on icon at bounding box center [476, 387] width 9 height 9
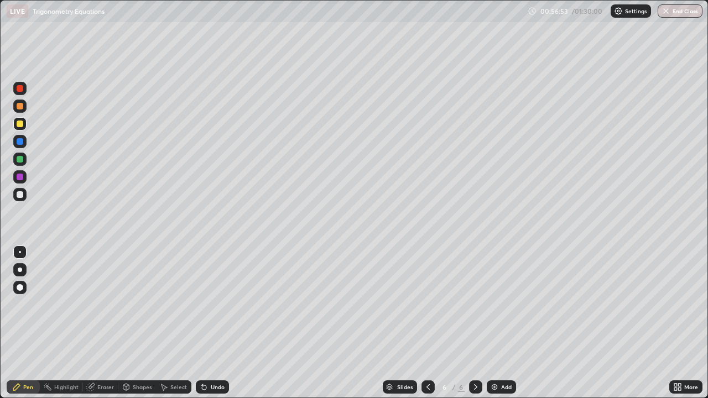
click at [24, 193] on div at bounding box center [19, 194] width 13 height 13
click at [23, 161] on div at bounding box center [20, 159] width 7 height 7
click at [25, 196] on div at bounding box center [19, 194] width 13 height 13
click at [218, 323] on div "Undo" at bounding box center [212, 387] width 33 height 13
click at [24, 125] on div at bounding box center [19, 123] width 13 height 13
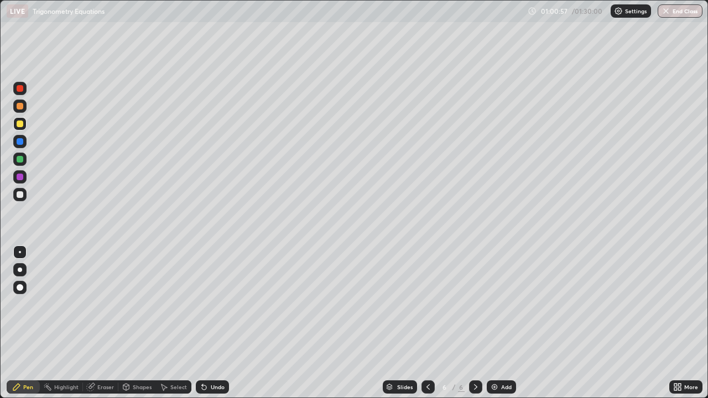
click at [24, 195] on div at bounding box center [19, 194] width 13 height 13
click at [202, 323] on icon at bounding box center [202, 385] width 1 height 1
click at [20, 125] on div at bounding box center [20, 124] width 7 height 7
click at [426, 323] on icon at bounding box center [428, 387] width 9 height 9
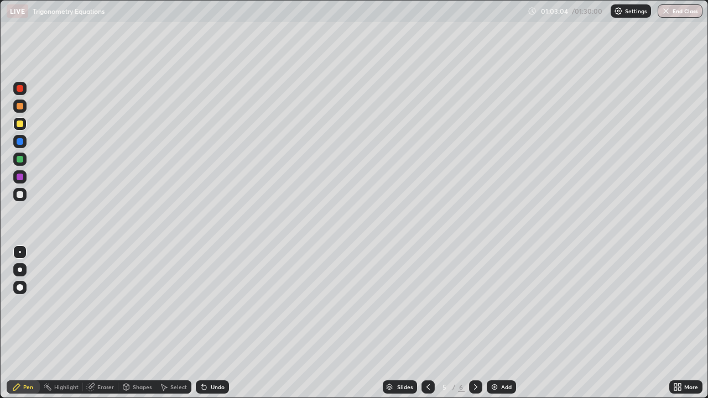
click at [426, 323] on icon at bounding box center [428, 387] width 9 height 9
click at [473, 323] on icon at bounding box center [476, 387] width 9 height 9
click at [496, 323] on img at bounding box center [494, 387] width 9 height 9
click at [144, 323] on div "Shapes" at bounding box center [142, 388] width 19 height 6
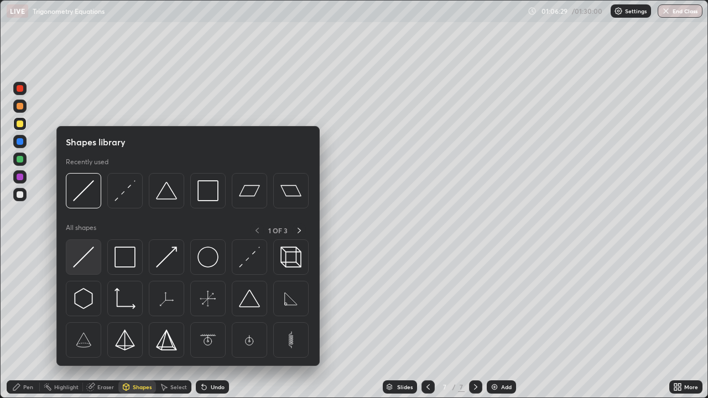
click at [89, 251] on img at bounding box center [83, 257] width 21 height 21
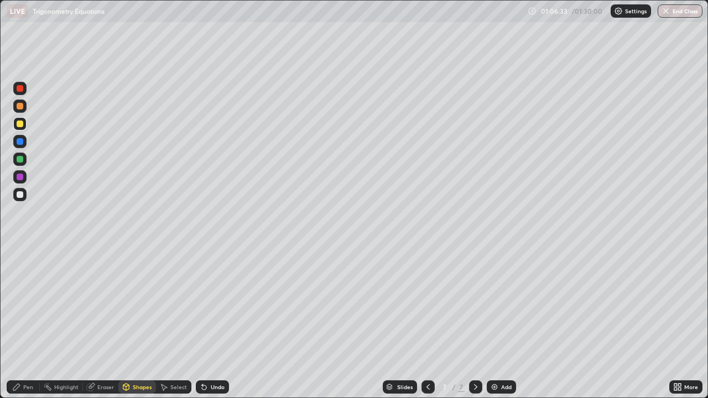
click at [23, 323] on div "Pen" at bounding box center [23, 387] width 33 height 13
click at [26, 195] on div at bounding box center [19, 194] width 13 height 13
click at [211, 323] on div "Undo" at bounding box center [218, 388] width 14 height 6
click at [173, 323] on div "Select" at bounding box center [178, 388] width 17 height 6
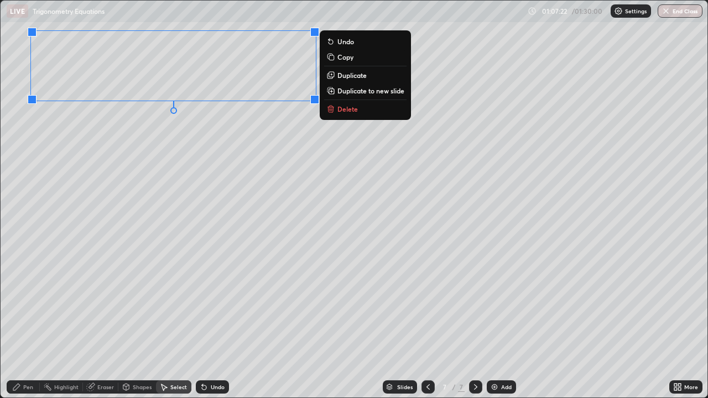
click at [102, 187] on div "0 ° Undo Copy Duplicate Duplicate to new slide Delete" at bounding box center [354, 199] width 707 height 397
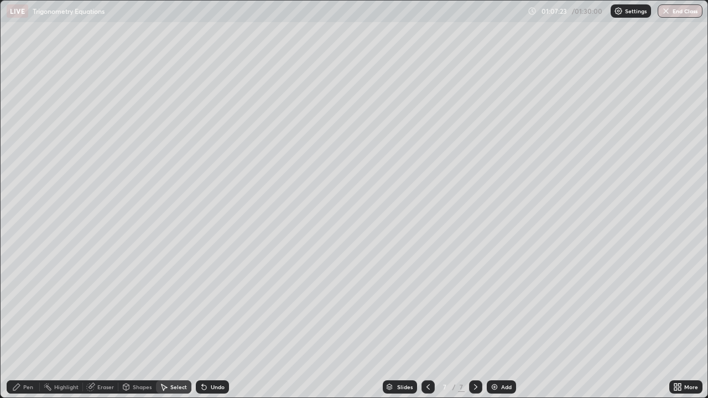
click at [29, 323] on div "Pen" at bounding box center [28, 388] width 10 height 6
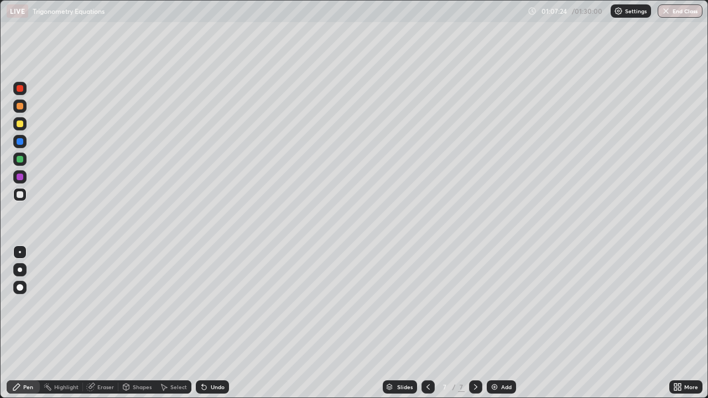
click at [25, 126] on div at bounding box center [19, 123] width 13 height 13
click at [24, 193] on div at bounding box center [19, 194] width 13 height 13
click at [24, 158] on div at bounding box center [19, 159] width 13 height 13
click at [24, 194] on div at bounding box center [19, 194] width 13 height 13
click at [208, 323] on div "Undo" at bounding box center [212, 387] width 33 height 13
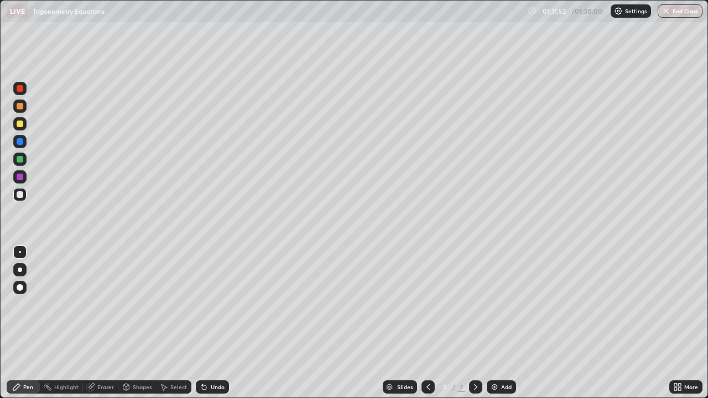
click at [22, 124] on div at bounding box center [20, 124] width 7 height 7
click at [211, 323] on div "Undo" at bounding box center [218, 388] width 14 height 6
click at [25, 197] on div at bounding box center [19, 194] width 13 height 13
click at [23, 123] on div at bounding box center [20, 124] width 7 height 7
click at [23, 177] on div at bounding box center [20, 177] width 7 height 7
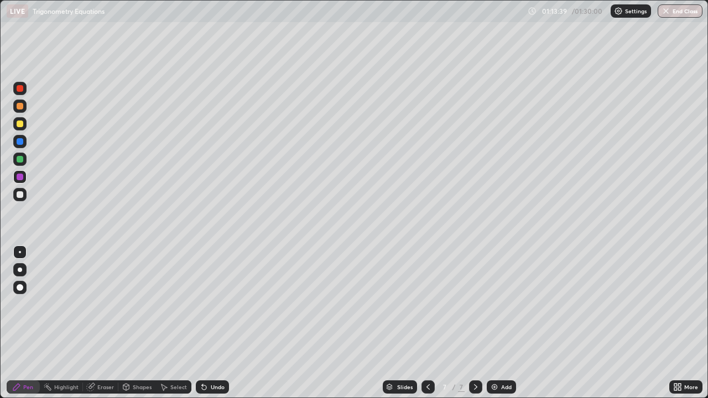
click at [21, 197] on div at bounding box center [20, 194] width 7 height 7
click at [25, 123] on div at bounding box center [19, 123] width 13 height 13
click at [670, 323] on div "More" at bounding box center [686, 387] width 33 height 13
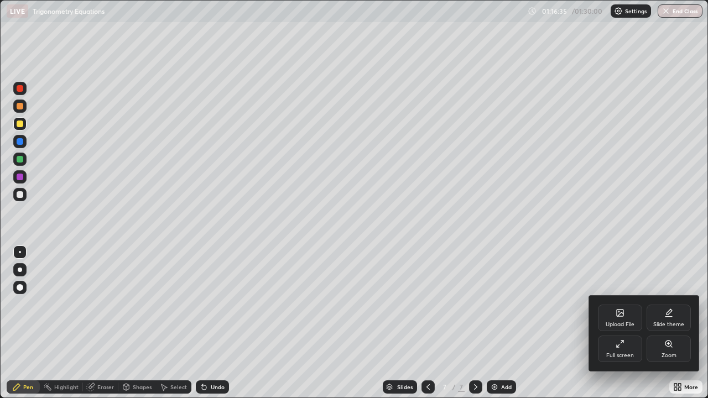
click at [622, 323] on icon at bounding box center [620, 344] width 9 height 9
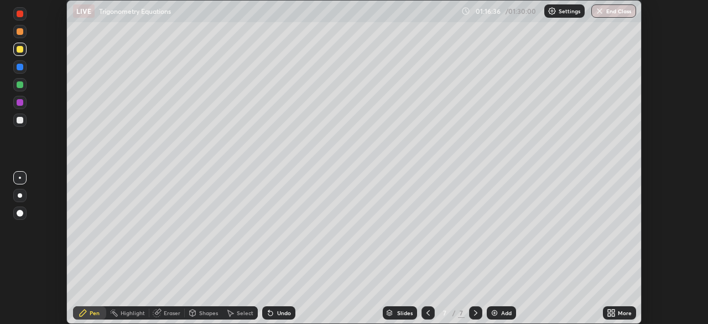
scroll to position [55022, 54637]
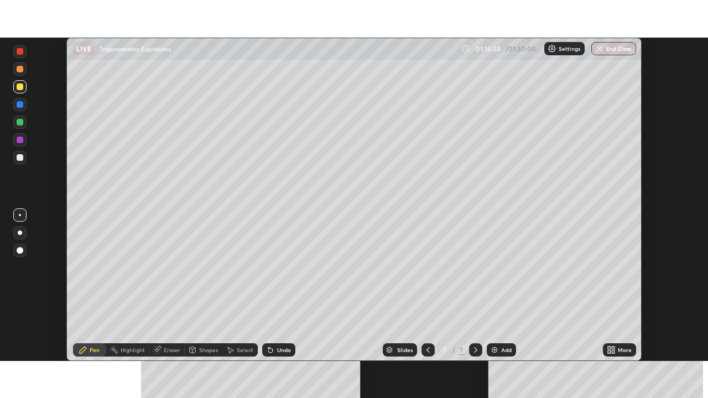
scroll to position [324, 708]
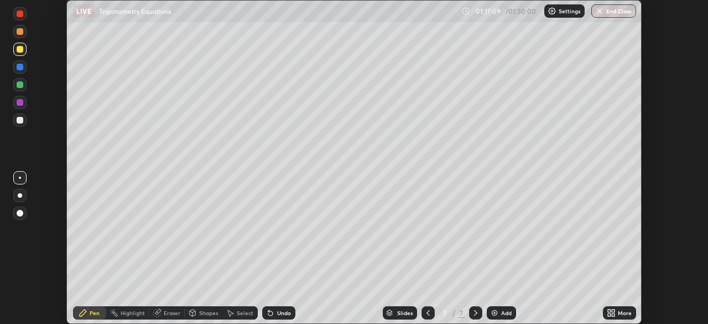
click at [612, 313] on icon at bounding box center [611, 312] width 9 height 9
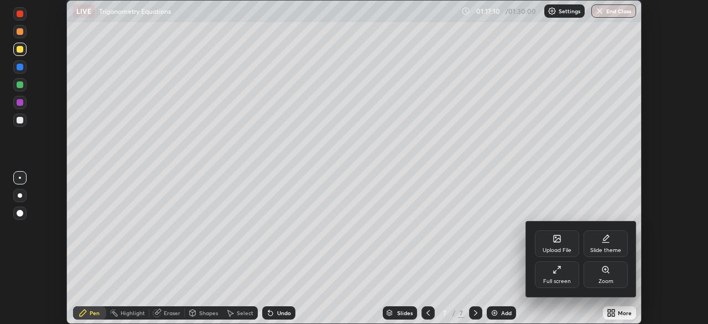
click at [560, 273] on icon at bounding box center [557, 269] width 9 height 9
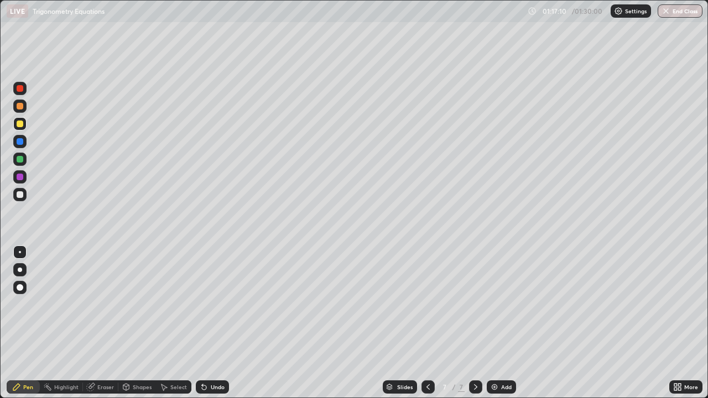
scroll to position [398, 708]
click at [500, 323] on div "Add" at bounding box center [501, 387] width 29 height 13
click at [142, 323] on div "Shapes" at bounding box center [142, 388] width 19 height 6
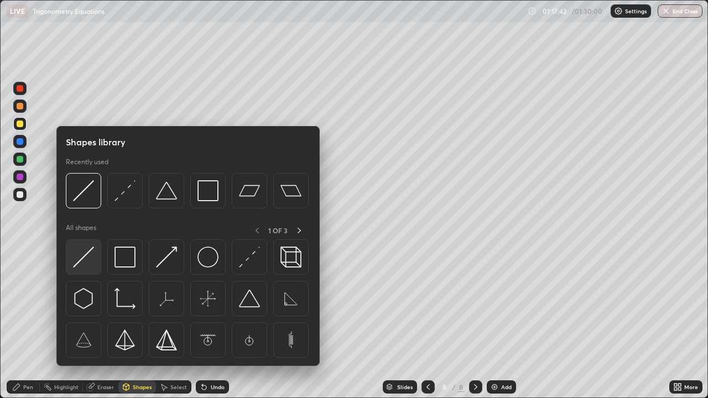
click at [87, 253] on img at bounding box center [83, 257] width 21 height 21
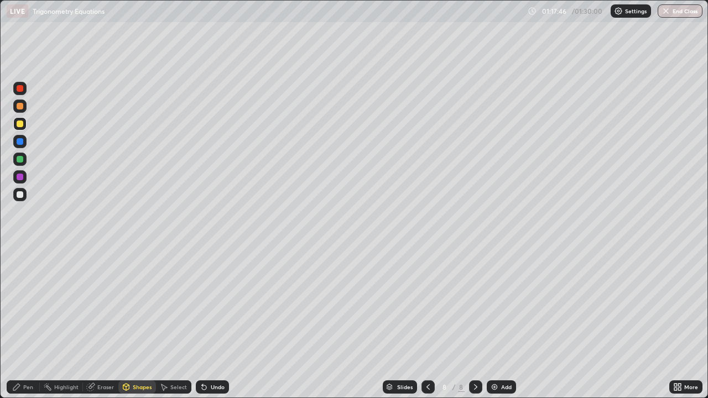
click at [24, 323] on div "Pen" at bounding box center [23, 387] width 33 height 13
click at [25, 194] on div at bounding box center [19, 194] width 13 height 13
click at [24, 160] on div at bounding box center [19, 159] width 13 height 13
click at [24, 193] on div at bounding box center [19, 194] width 13 height 13
click at [25, 122] on div at bounding box center [19, 123] width 13 height 13
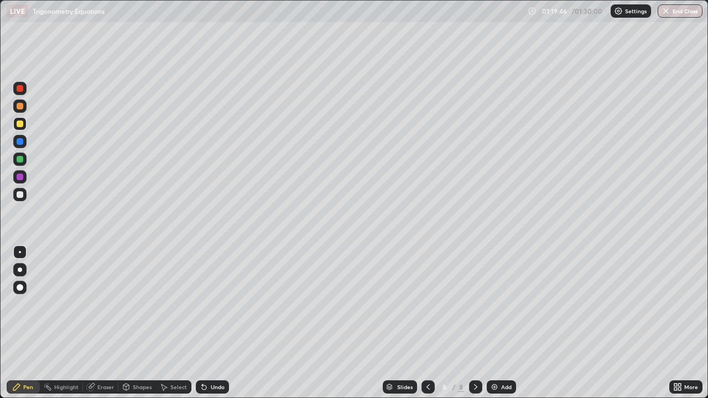
click at [25, 194] on div at bounding box center [19, 194] width 13 height 13
click at [24, 121] on div at bounding box center [19, 123] width 13 height 13
click at [23, 194] on div at bounding box center [20, 194] width 7 height 7
click at [100, 323] on div "Eraser" at bounding box center [105, 388] width 17 height 6
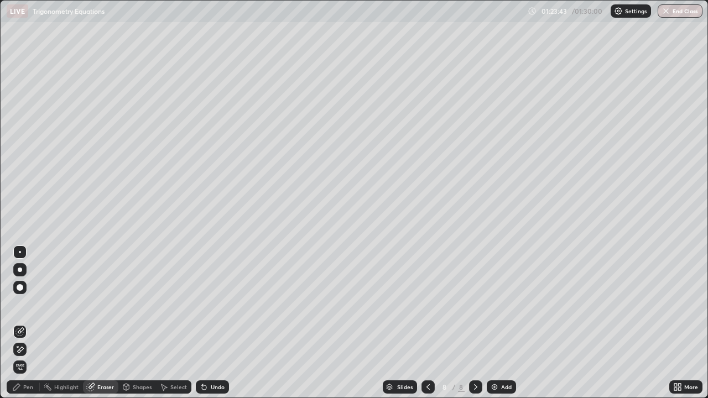
click at [32, 323] on div "Pen" at bounding box center [28, 388] width 10 height 6
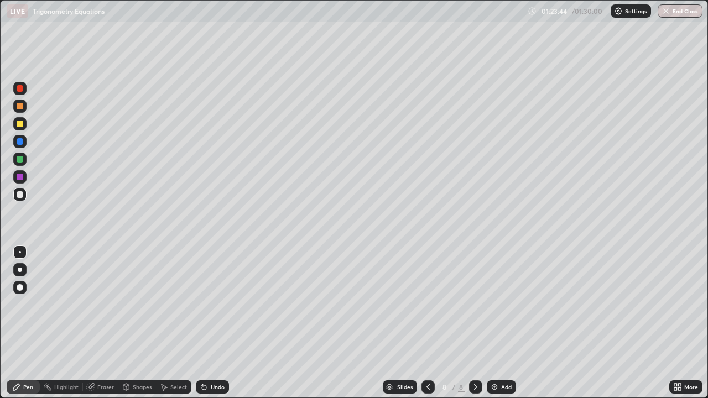
click at [20, 124] on div at bounding box center [20, 124] width 7 height 7
click at [19, 197] on div at bounding box center [20, 194] width 7 height 7
click at [23, 126] on div at bounding box center [19, 123] width 13 height 13
click at [427, 323] on icon at bounding box center [428, 387] width 9 height 9
click at [475, 323] on icon at bounding box center [476, 387] width 9 height 9
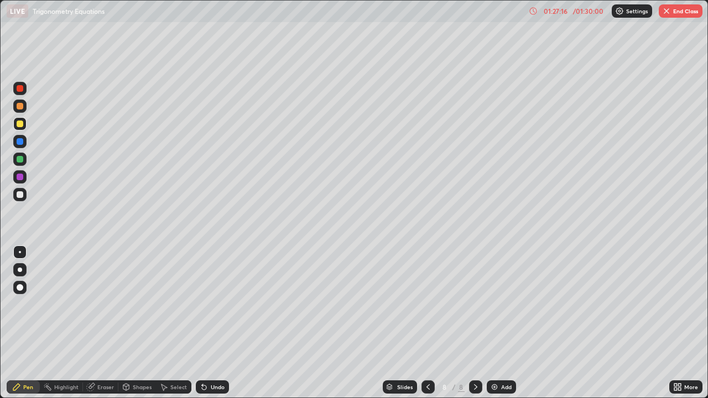
click at [25, 197] on div at bounding box center [19, 194] width 13 height 13
click at [389, 323] on icon at bounding box center [390, 386] width 6 height 3
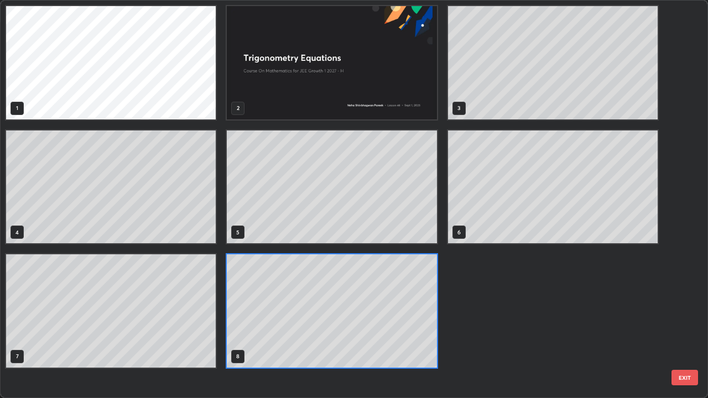
scroll to position [394, 702]
click at [682, 323] on button "EXIT" at bounding box center [685, 377] width 27 height 15
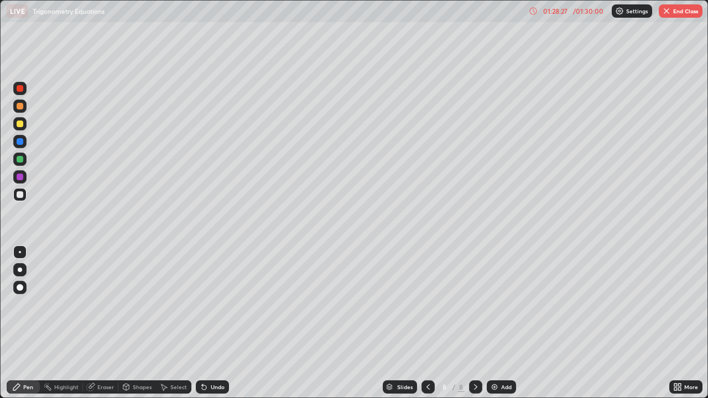
click at [401, 323] on div "Slides" at bounding box center [404, 388] width 15 height 6
click at [668, 16] on button "End Class" at bounding box center [681, 10] width 44 height 13
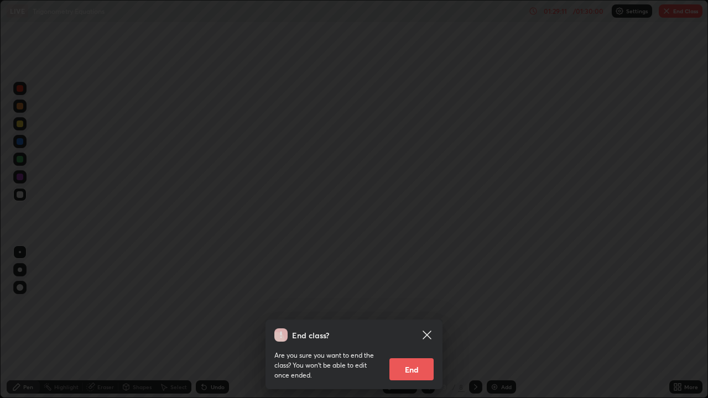
click at [415, 323] on button "End" at bounding box center [412, 370] width 44 height 22
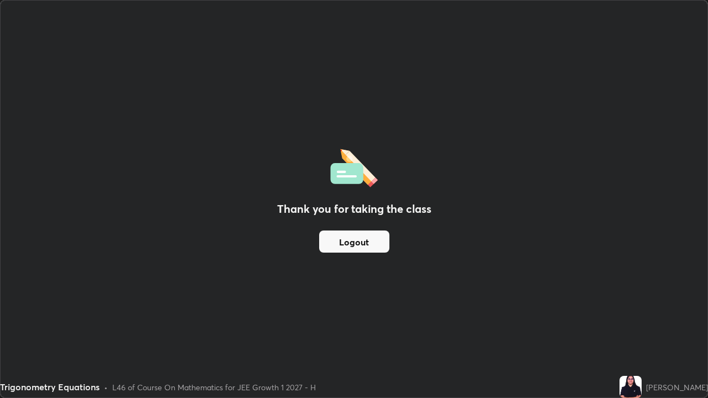
click at [359, 243] on button "Logout" at bounding box center [354, 242] width 70 height 22
